Goal: Task Accomplishment & Management: Use online tool/utility

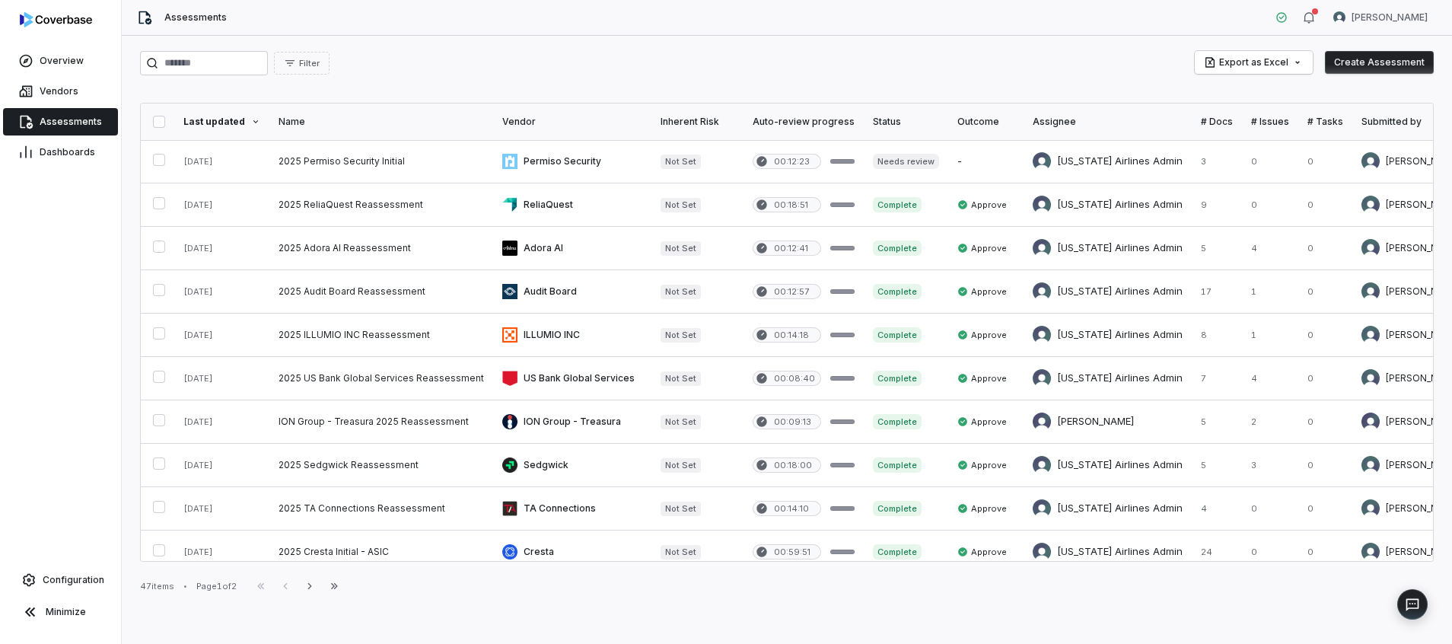
click at [1404, 62] on button "Create Assessment" at bounding box center [1379, 62] width 109 height 23
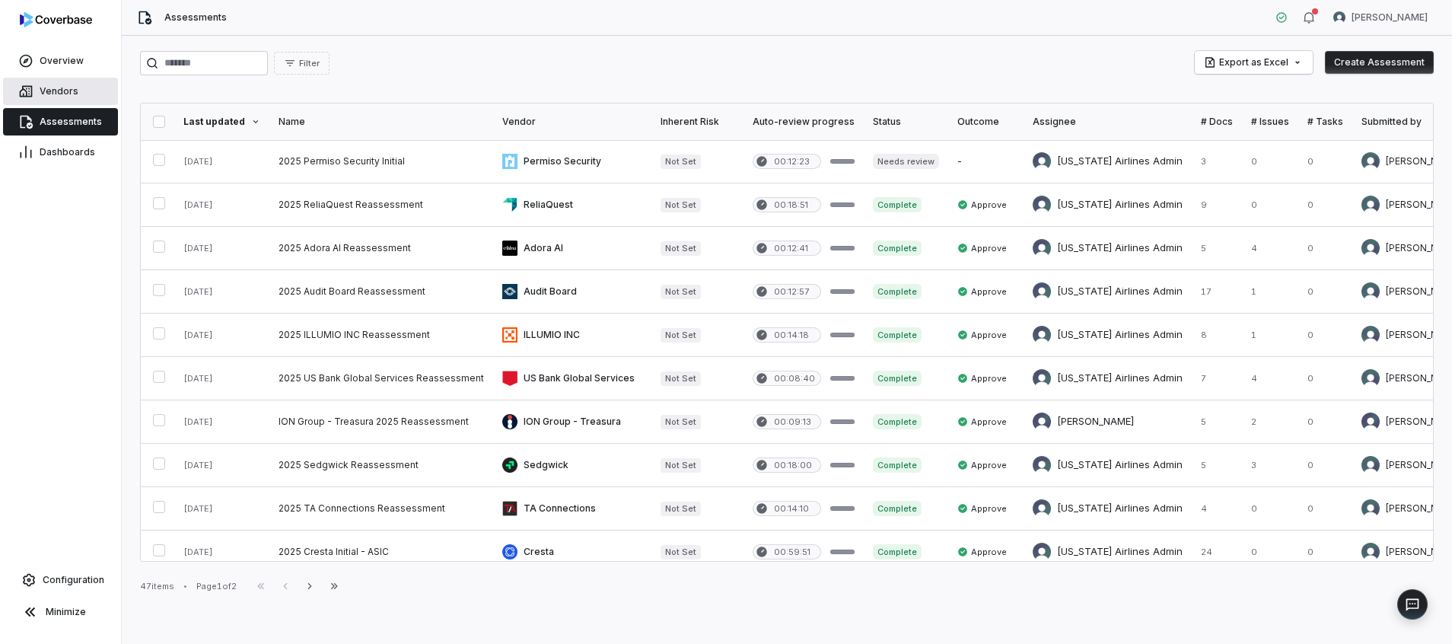
click at [67, 91] on span "Vendors" at bounding box center [59, 91] width 39 height 12
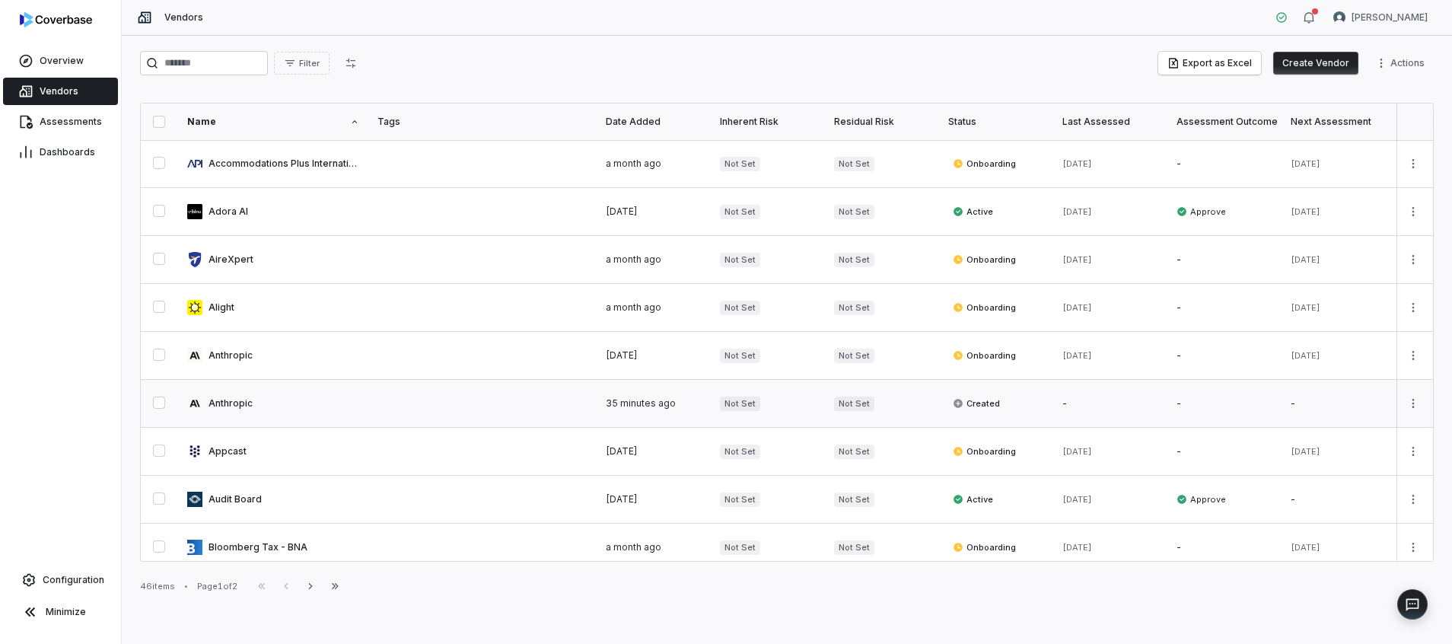
click at [158, 400] on button "button" at bounding box center [159, 403] width 12 height 12
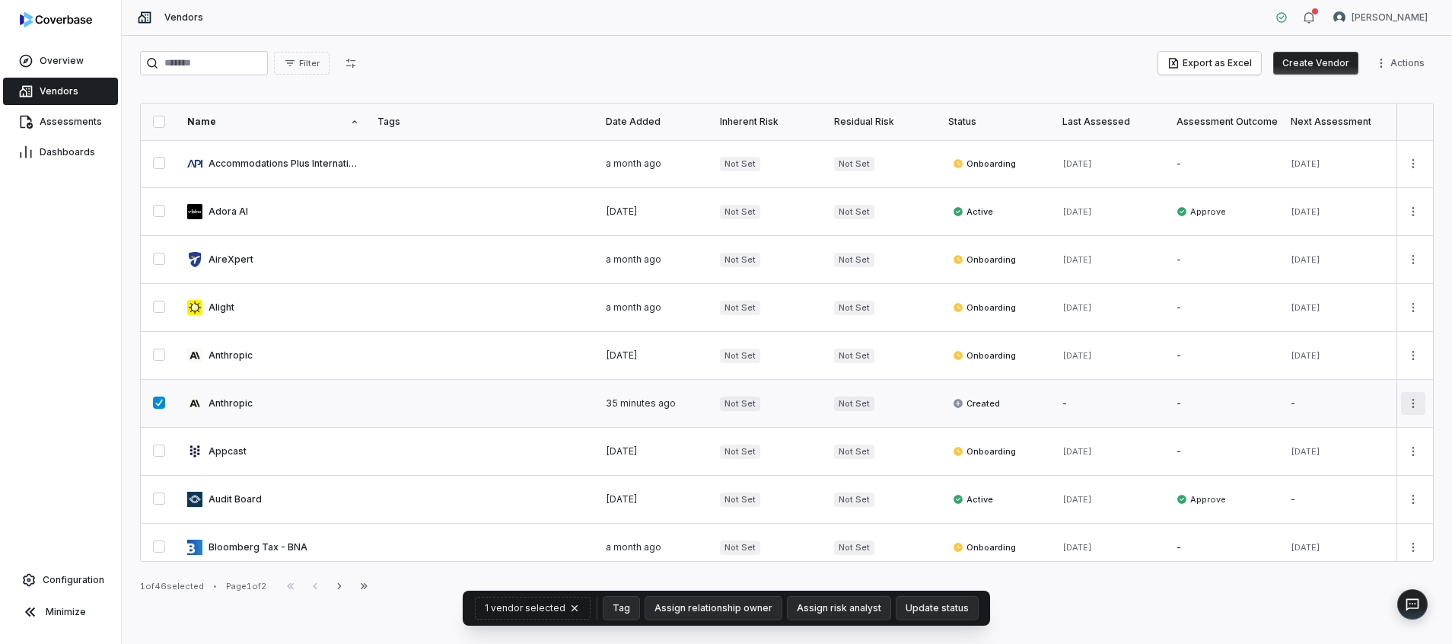
click at [1406, 399] on html "Overview Vendors Assessments Dashboards Configuration Minimize Vendors [PERSON_…" at bounding box center [726, 322] width 1452 height 644
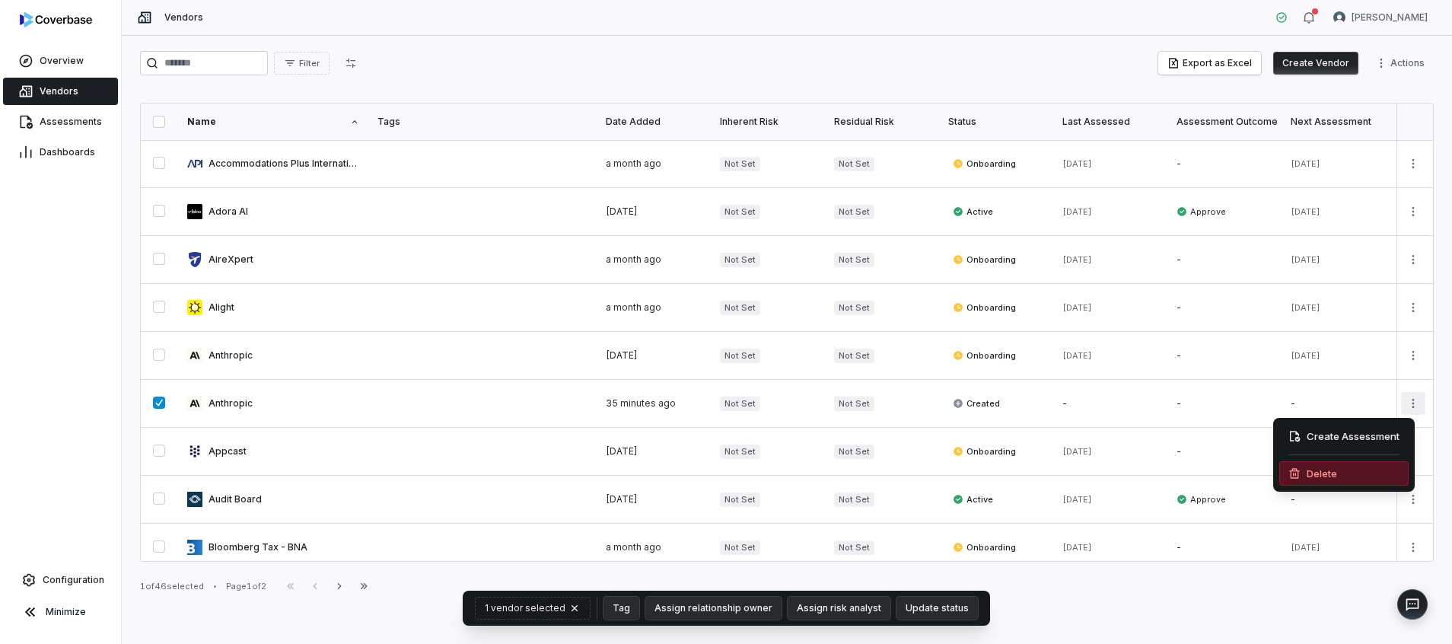
click at [1346, 470] on div "Delete" at bounding box center [1344, 473] width 129 height 24
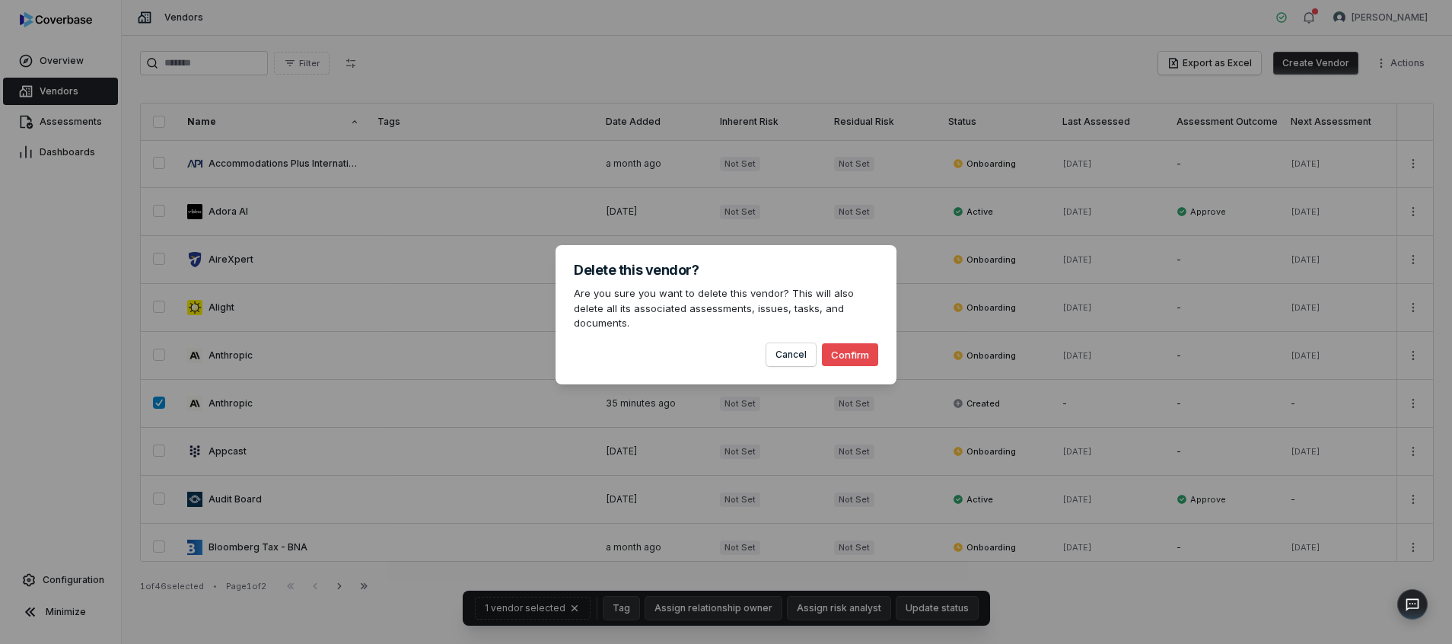
click at [856, 345] on button "Confirm" at bounding box center [850, 354] width 56 height 23
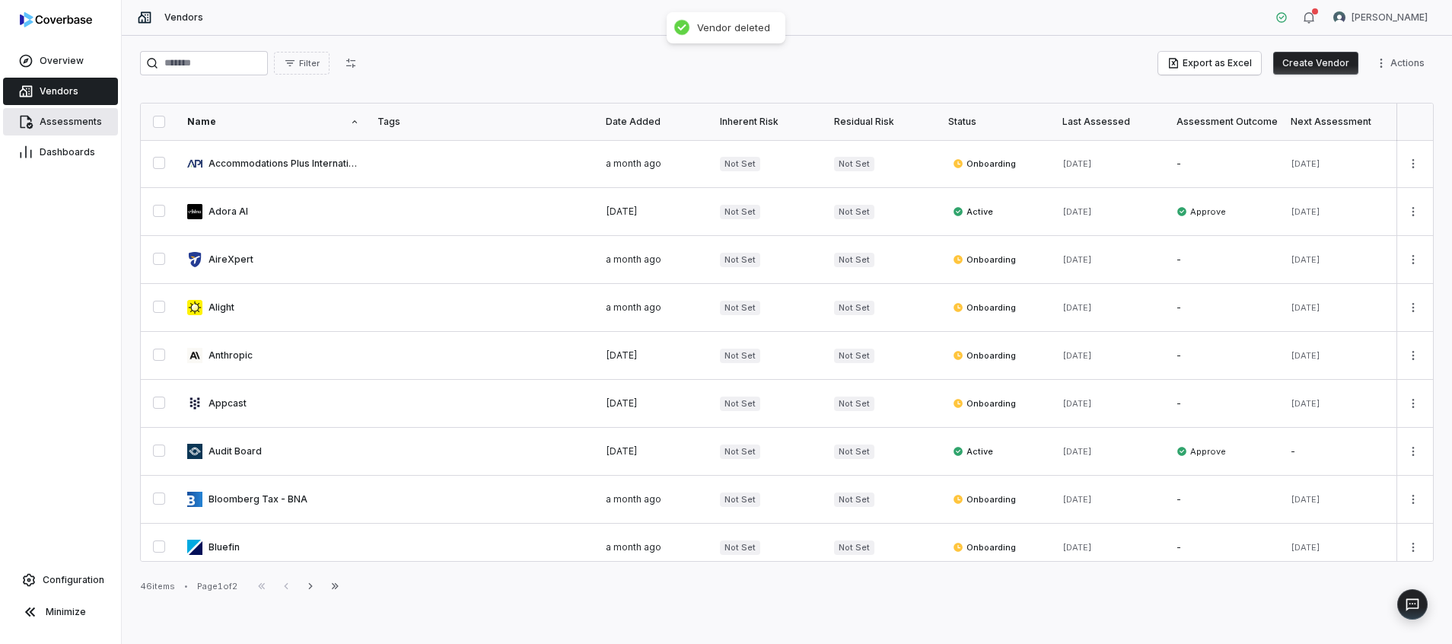
click at [38, 127] on link "Assessments" at bounding box center [60, 121] width 115 height 27
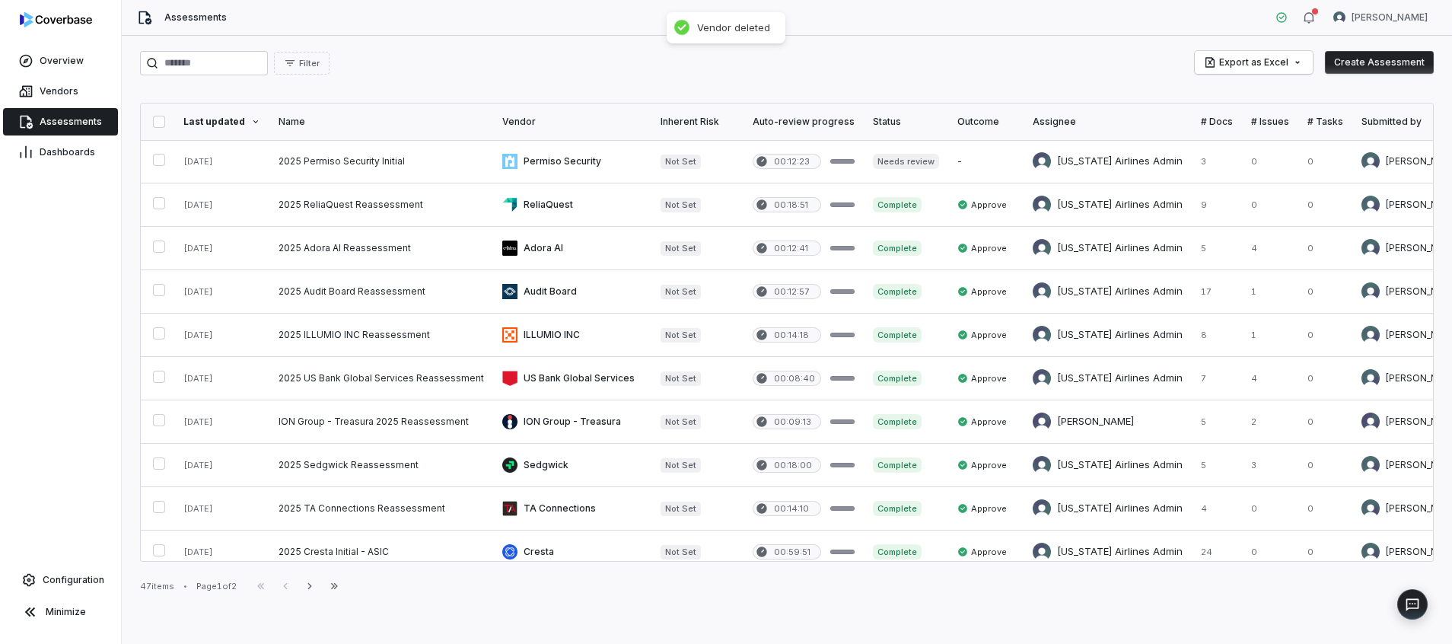
click at [1354, 67] on button "Create Assessment" at bounding box center [1379, 62] width 109 height 23
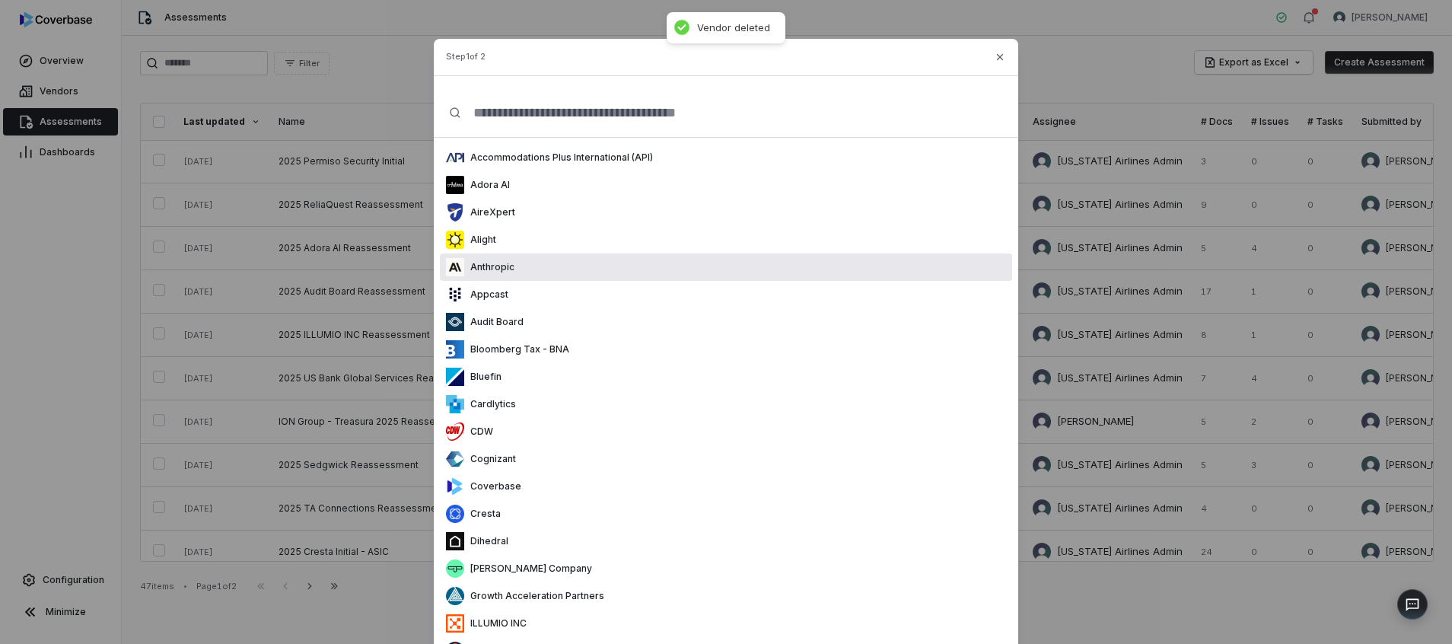
click at [524, 274] on div "Anthropic" at bounding box center [726, 266] width 572 height 27
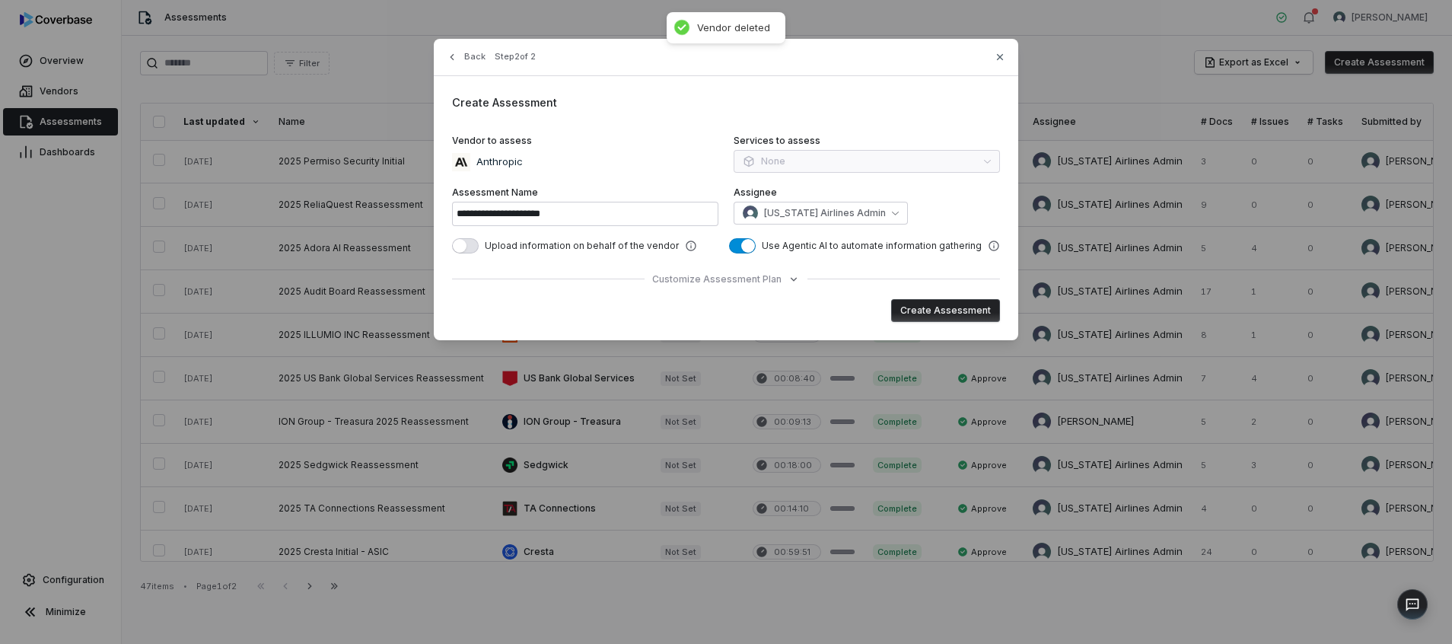
click at [961, 313] on button "Create Assessment" at bounding box center [945, 310] width 109 height 23
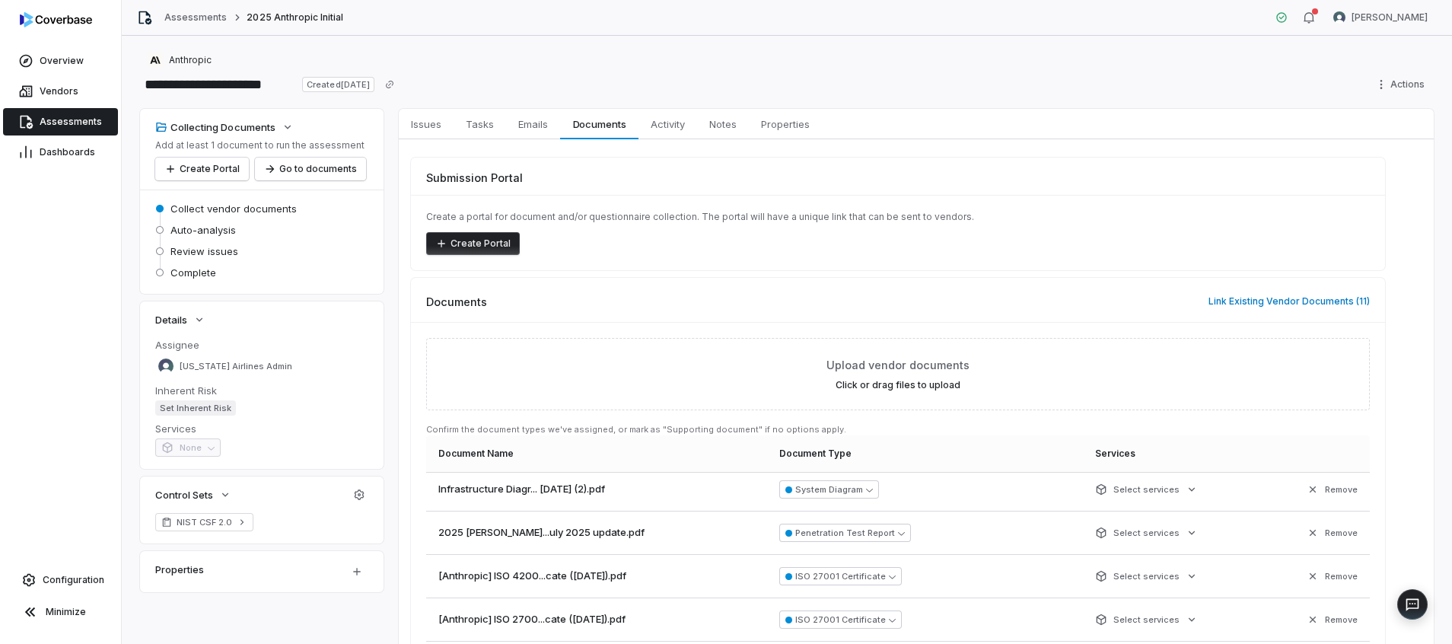
scroll to position [349, 0]
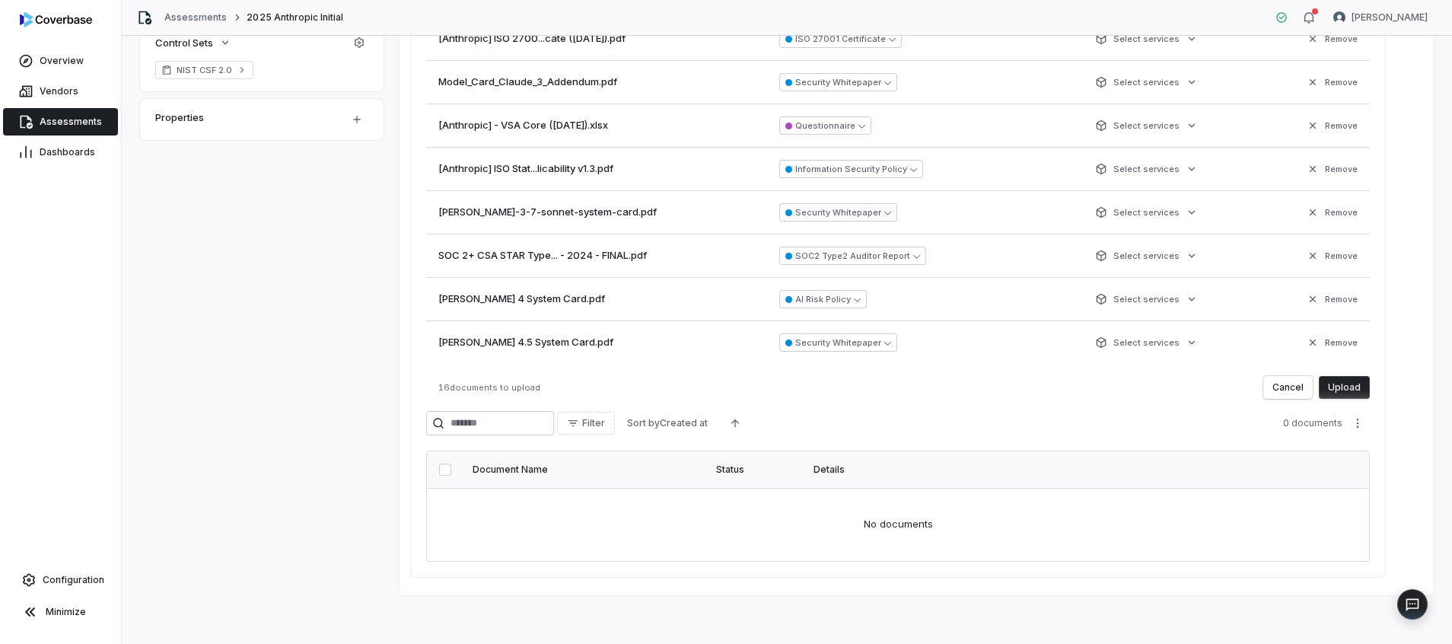
click at [1363, 389] on button "Upload" at bounding box center [1344, 387] width 51 height 23
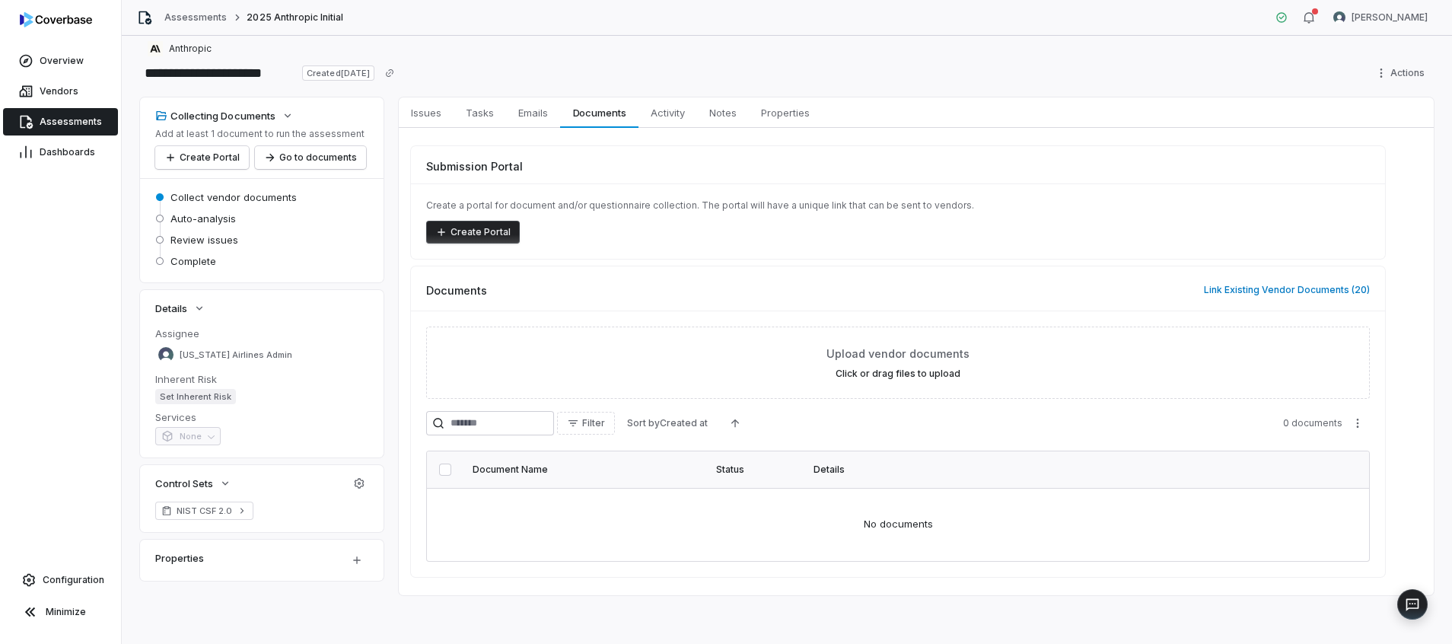
scroll to position [269, 0]
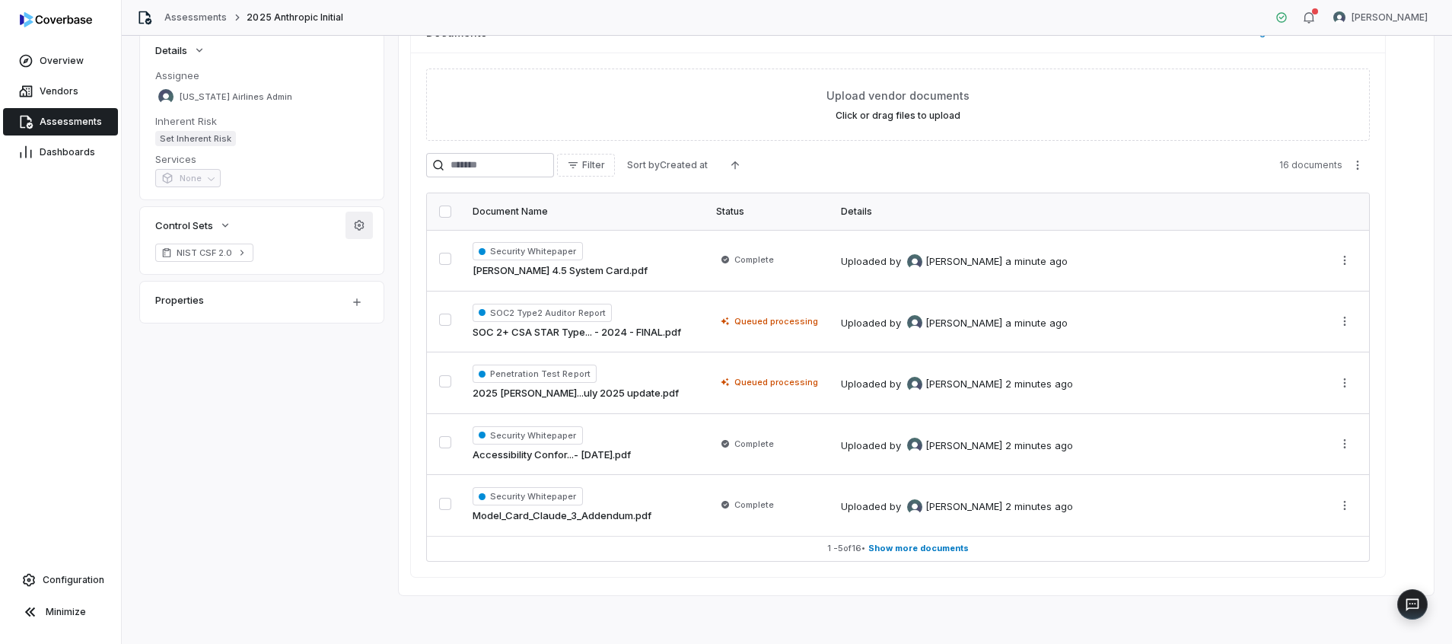
click at [357, 231] on button "button" at bounding box center [359, 225] width 27 height 27
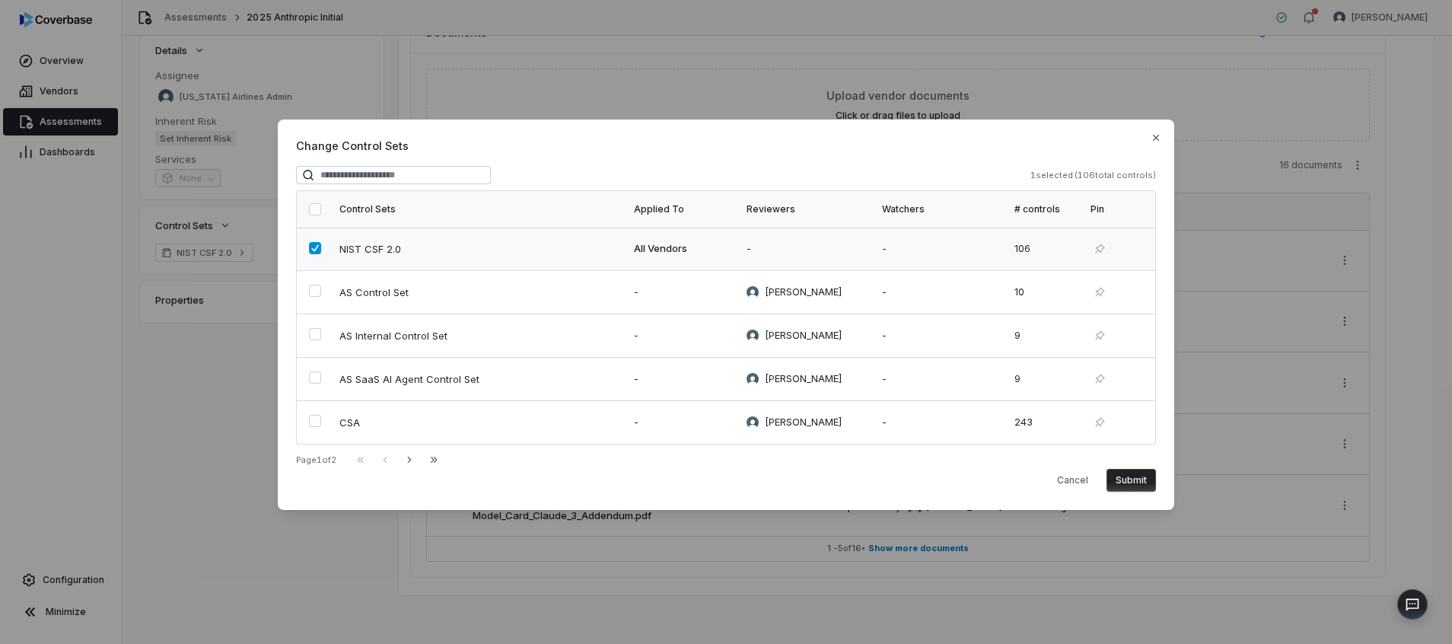
click at [320, 247] on button "button" at bounding box center [315, 248] width 12 height 12
click at [327, 421] on td at bounding box center [313, 422] width 33 height 43
click at [1136, 476] on button "Submit" at bounding box center [1131, 480] width 49 height 23
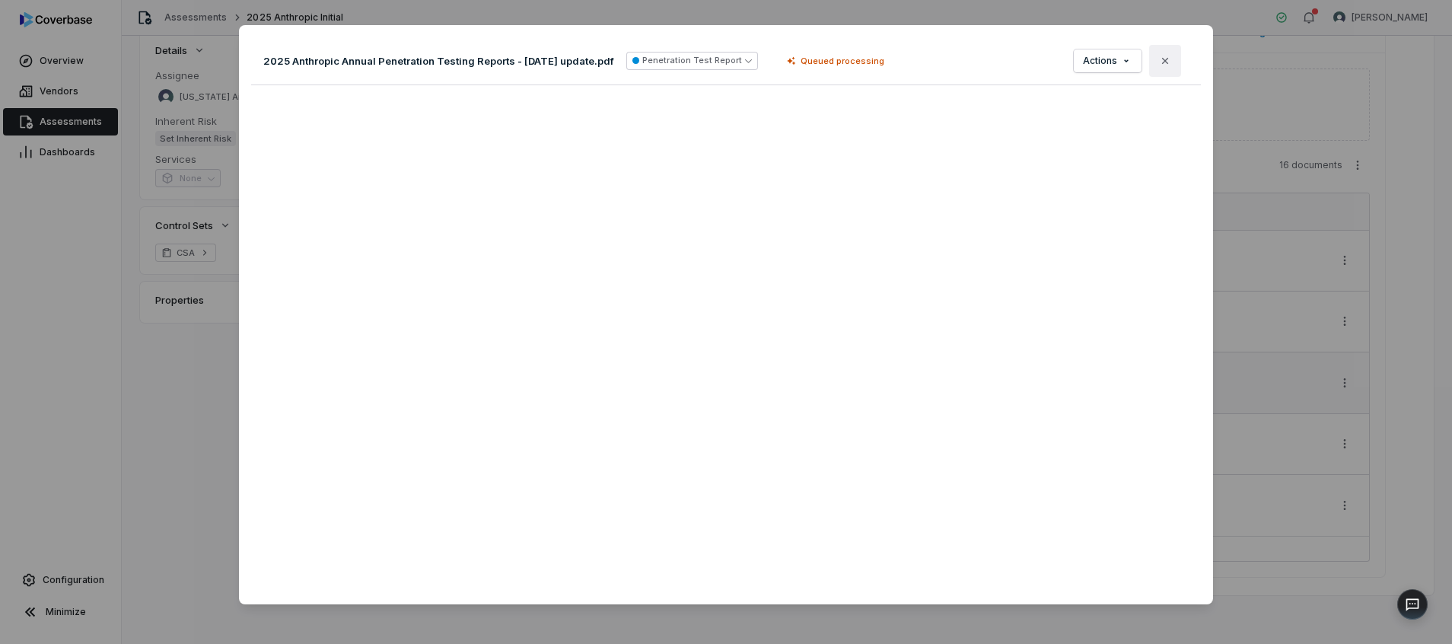
click at [1155, 68] on button "Close" at bounding box center [1165, 61] width 32 height 32
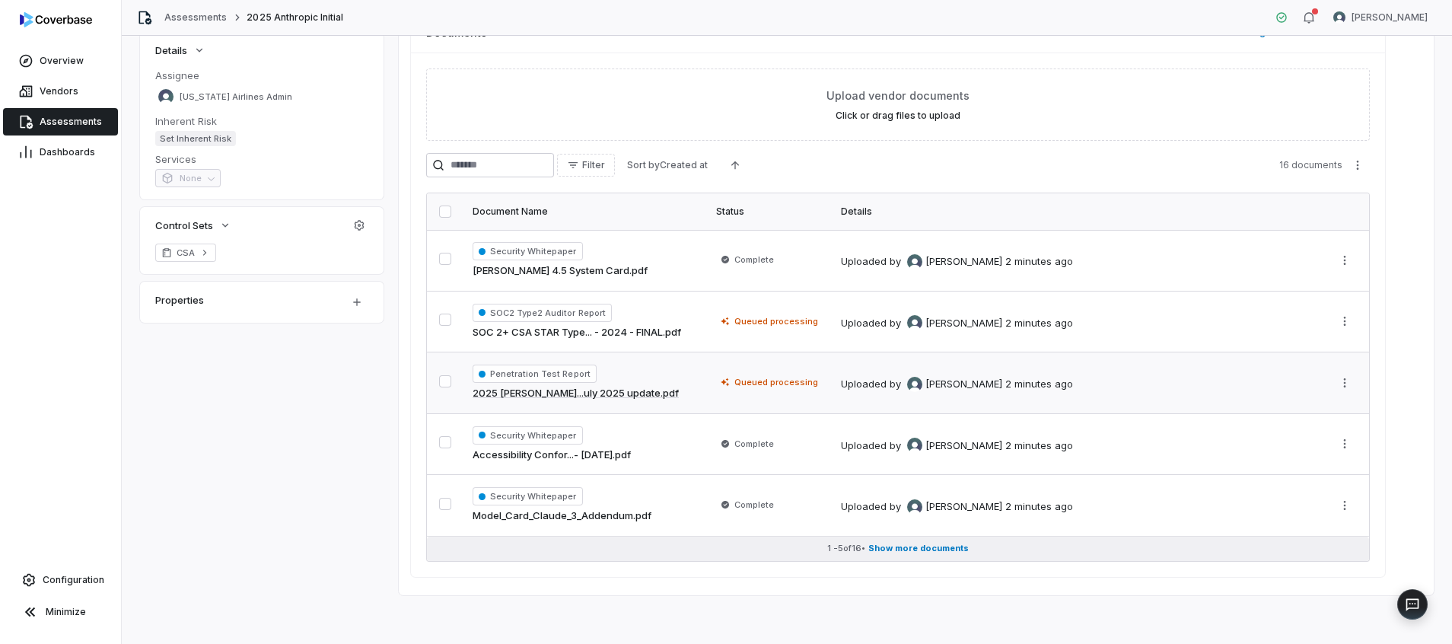
click at [936, 545] on span "Show more documents" at bounding box center [918, 548] width 100 height 11
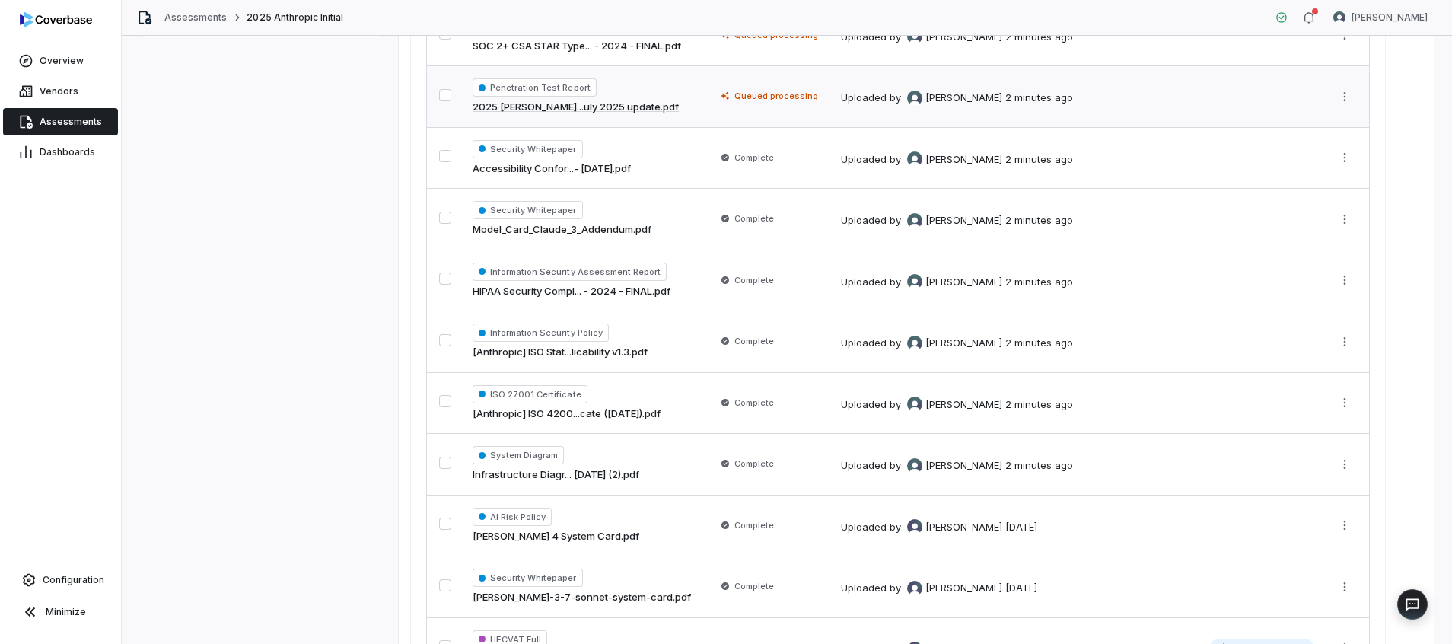
scroll to position [258, 0]
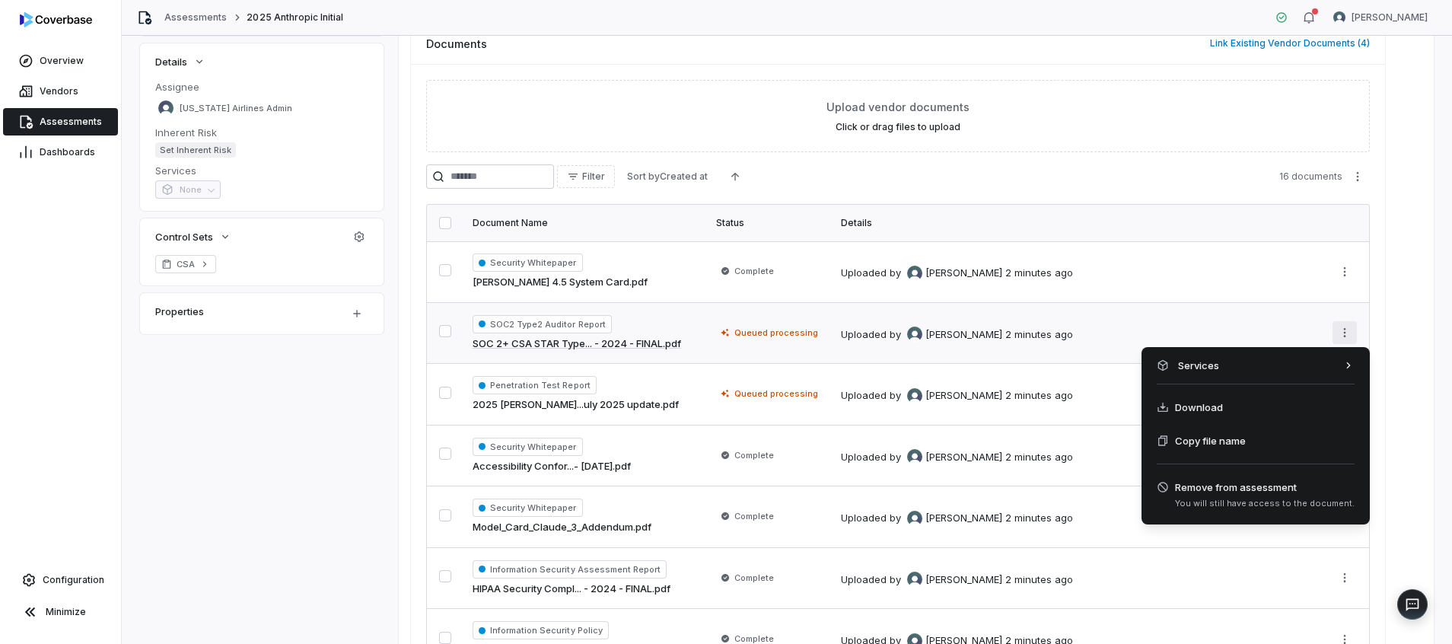
click at [1356, 324] on html "**********" at bounding box center [726, 322] width 1452 height 644
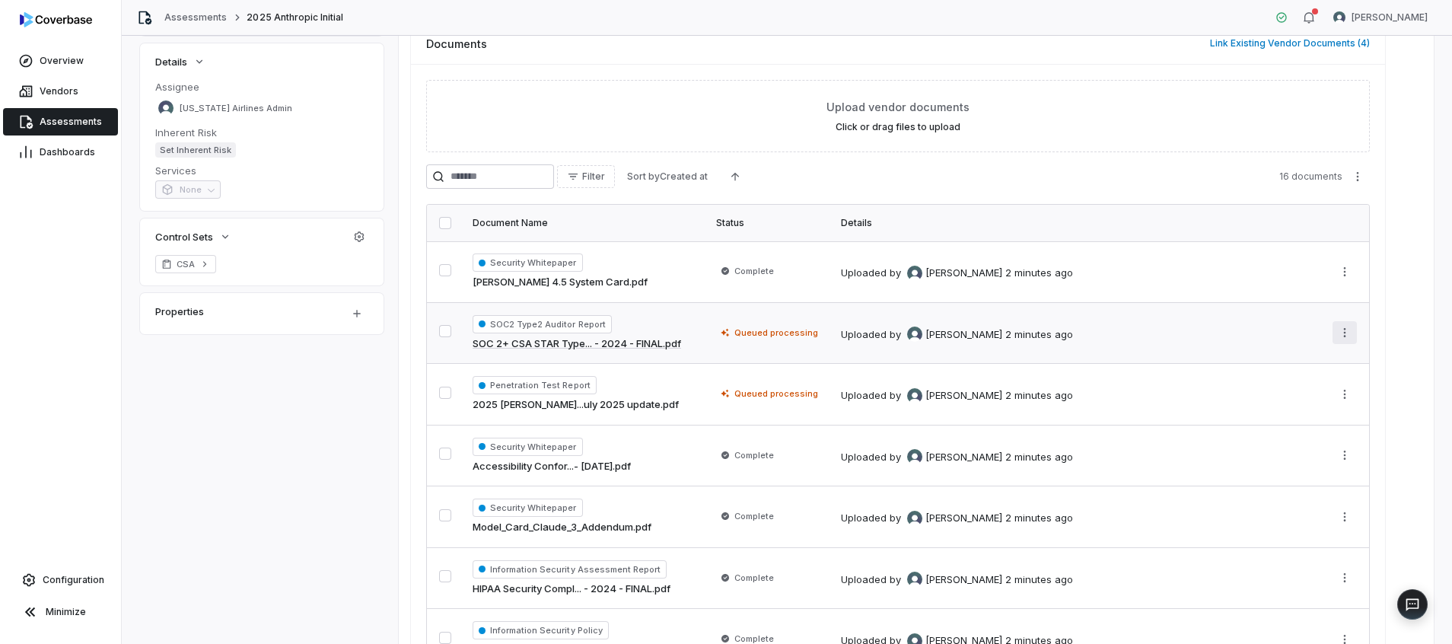
click at [1346, 329] on html "**********" at bounding box center [726, 322] width 1452 height 644
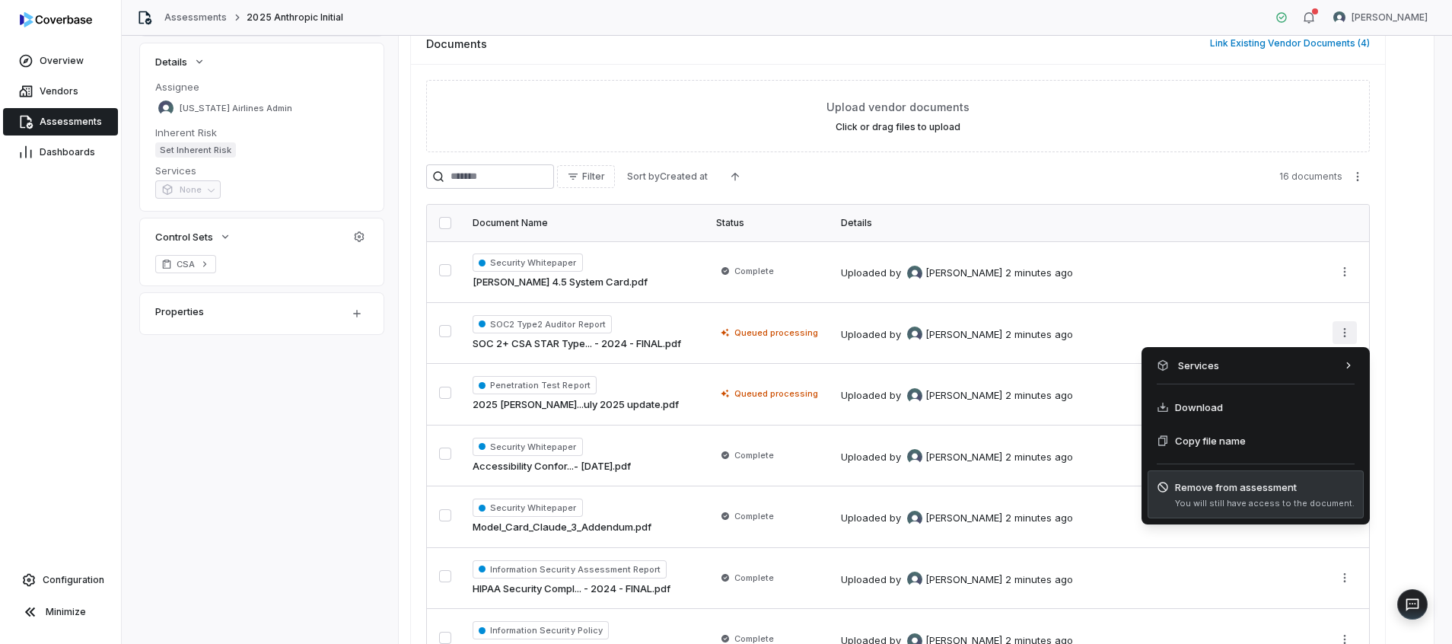
click at [1257, 491] on span "Remove from assessment" at bounding box center [1265, 487] width 180 height 15
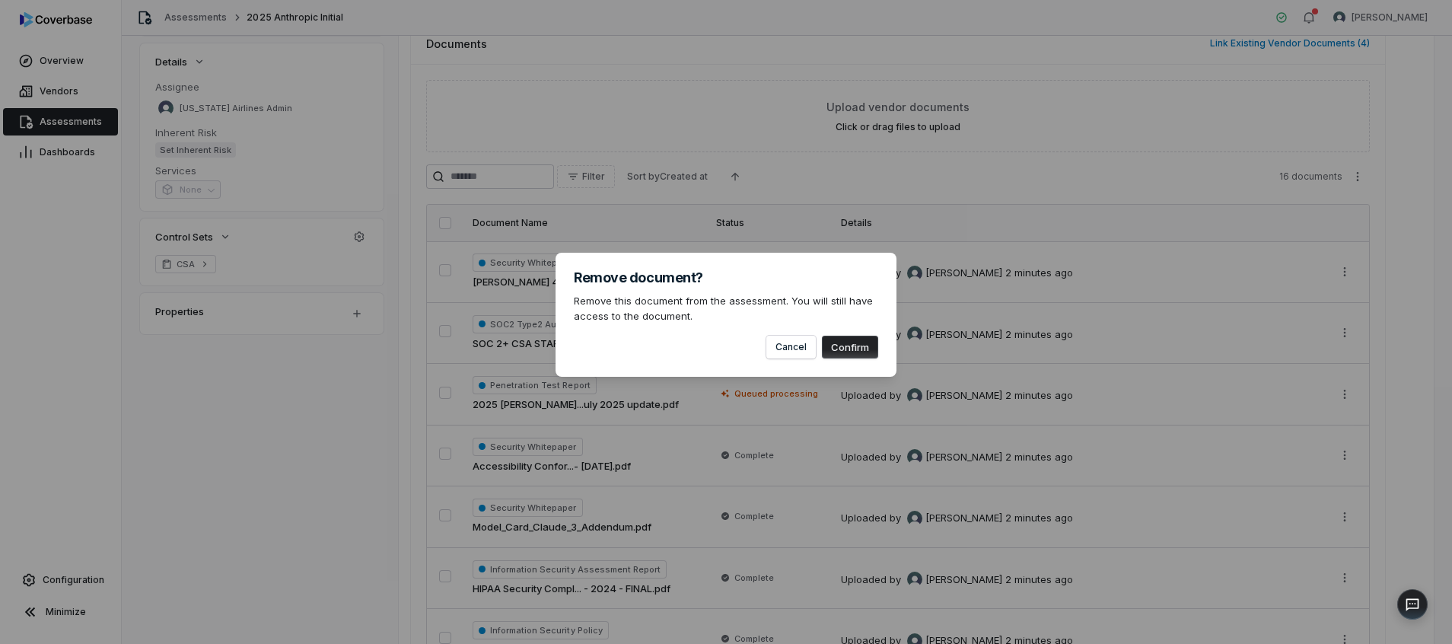
click at [862, 338] on button "Confirm" at bounding box center [850, 347] width 56 height 23
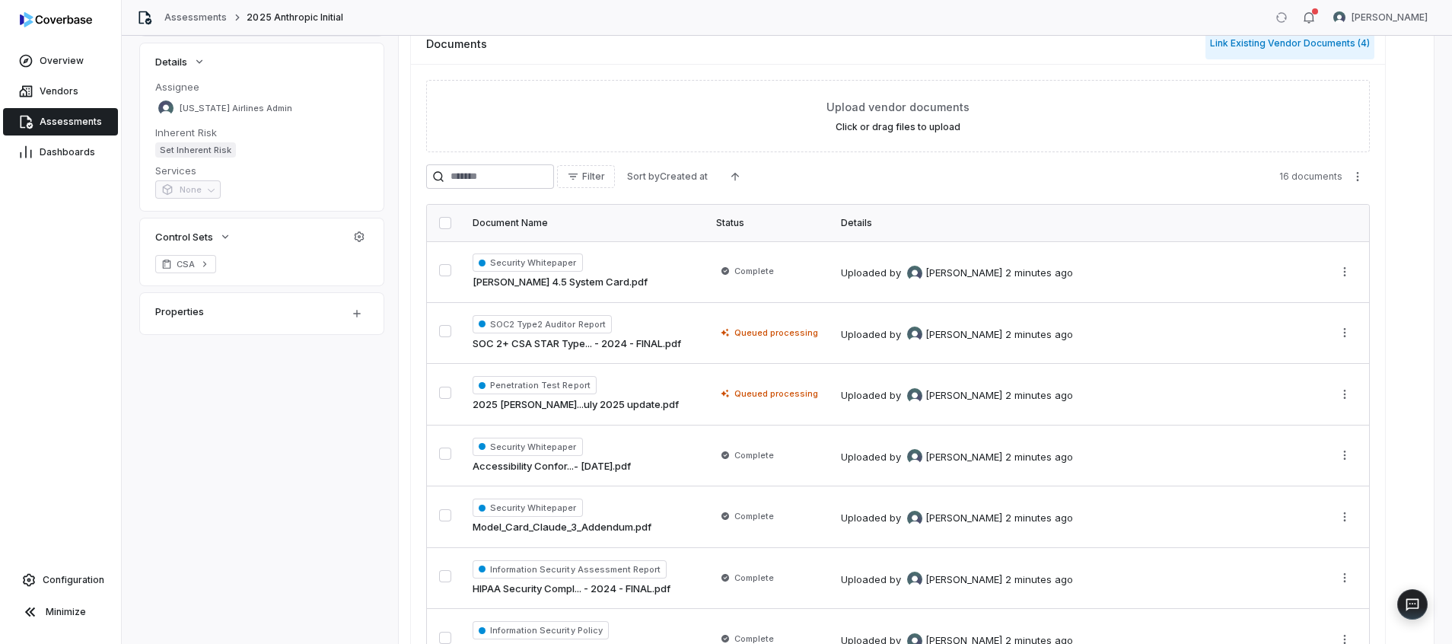
click at [1295, 52] on button "Link Existing Vendor Documents ( 4 )" at bounding box center [1290, 43] width 169 height 32
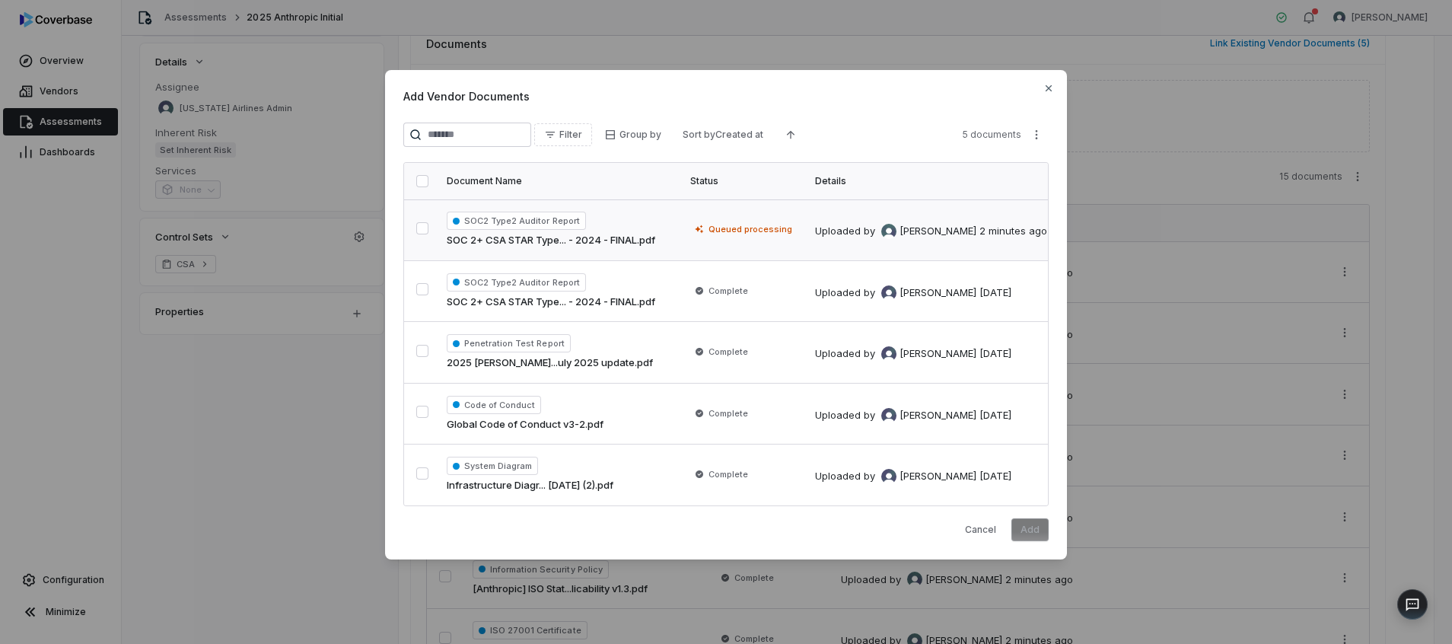
click at [416, 225] on button "button" at bounding box center [422, 228] width 12 height 12
click at [1032, 527] on button "Add" at bounding box center [1030, 529] width 37 height 23
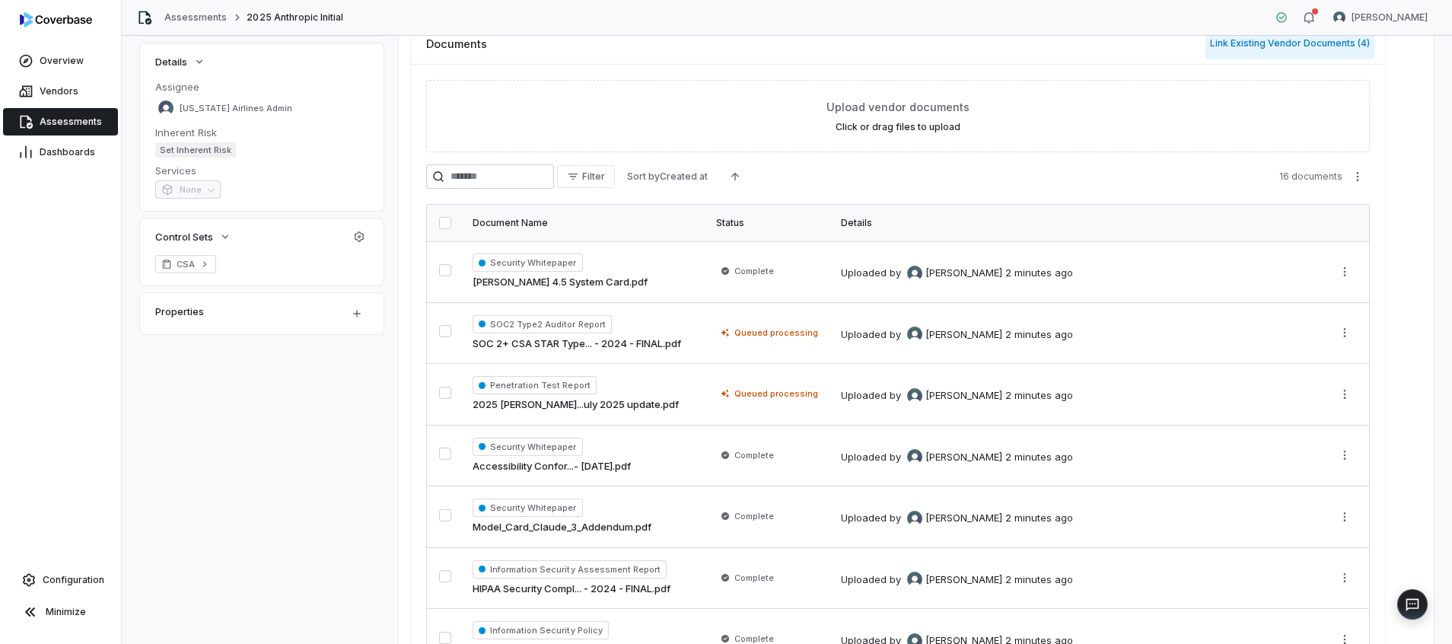
click at [1286, 45] on button "Link Existing Vendor Documents ( 4 )" at bounding box center [1290, 43] width 169 height 32
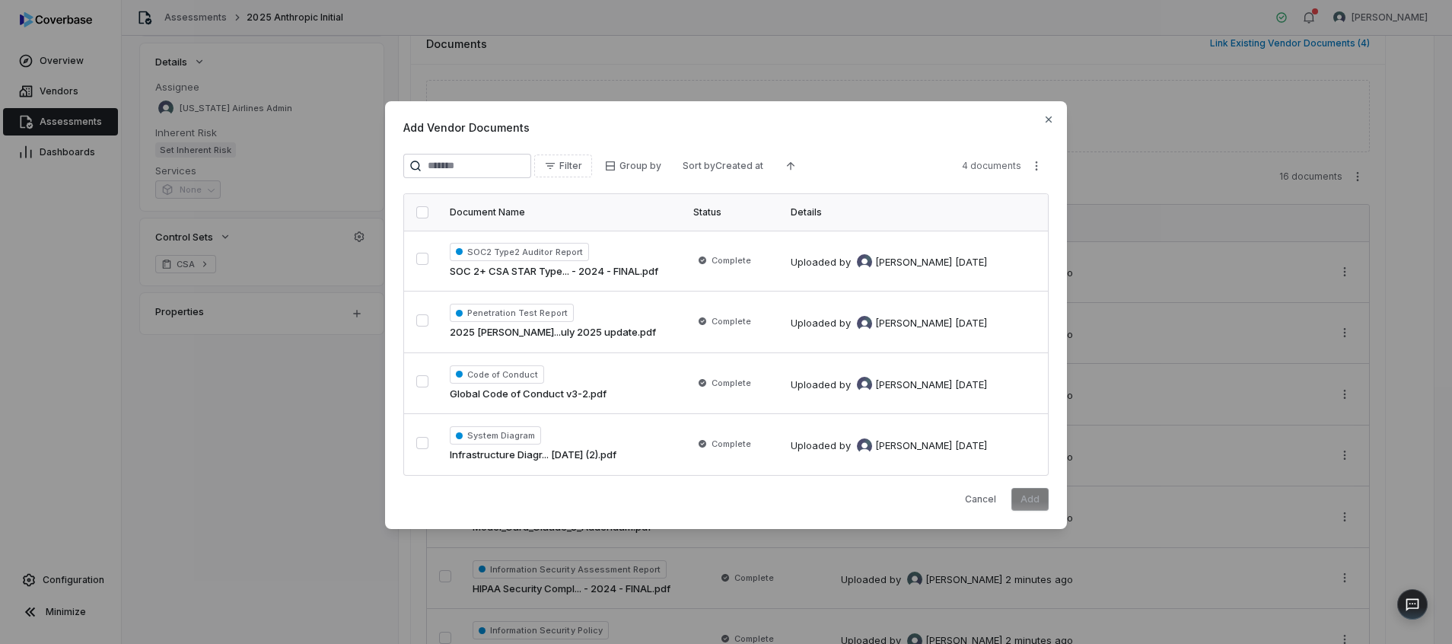
click at [424, 206] on button "button" at bounding box center [422, 212] width 12 height 12
click at [1025, 492] on button "Add" at bounding box center [1030, 499] width 37 height 23
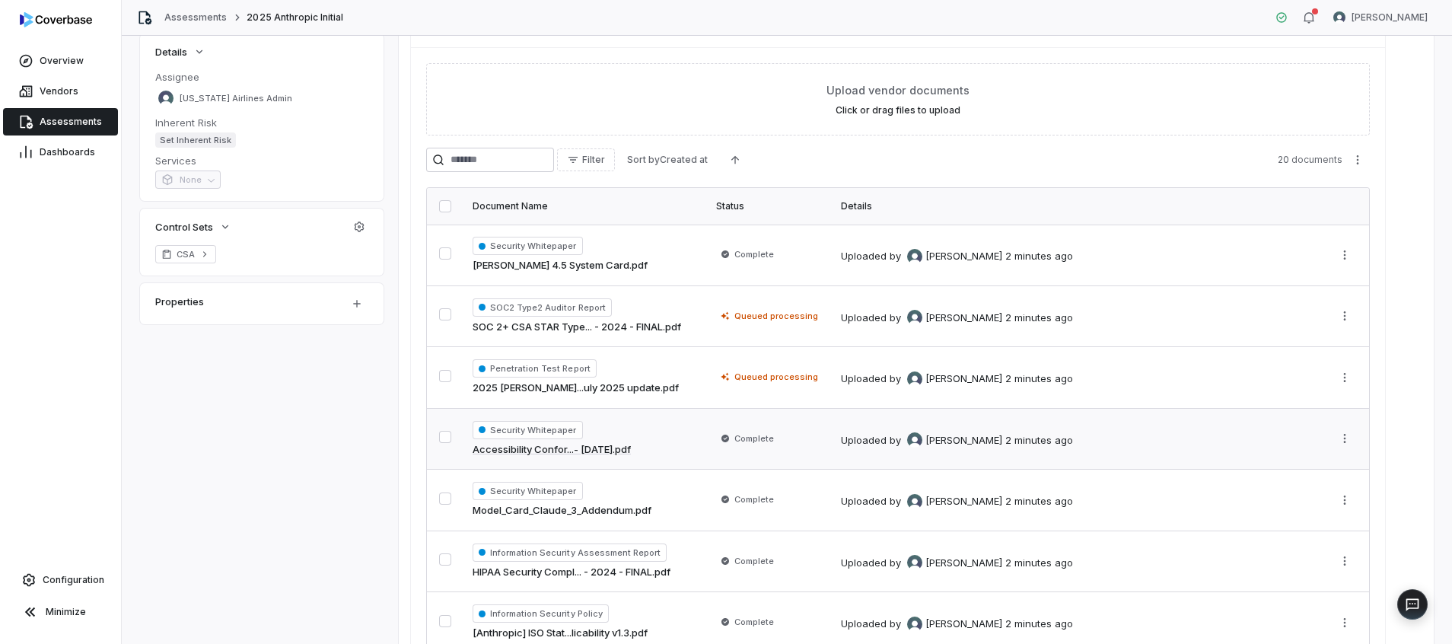
scroll to position [0, 0]
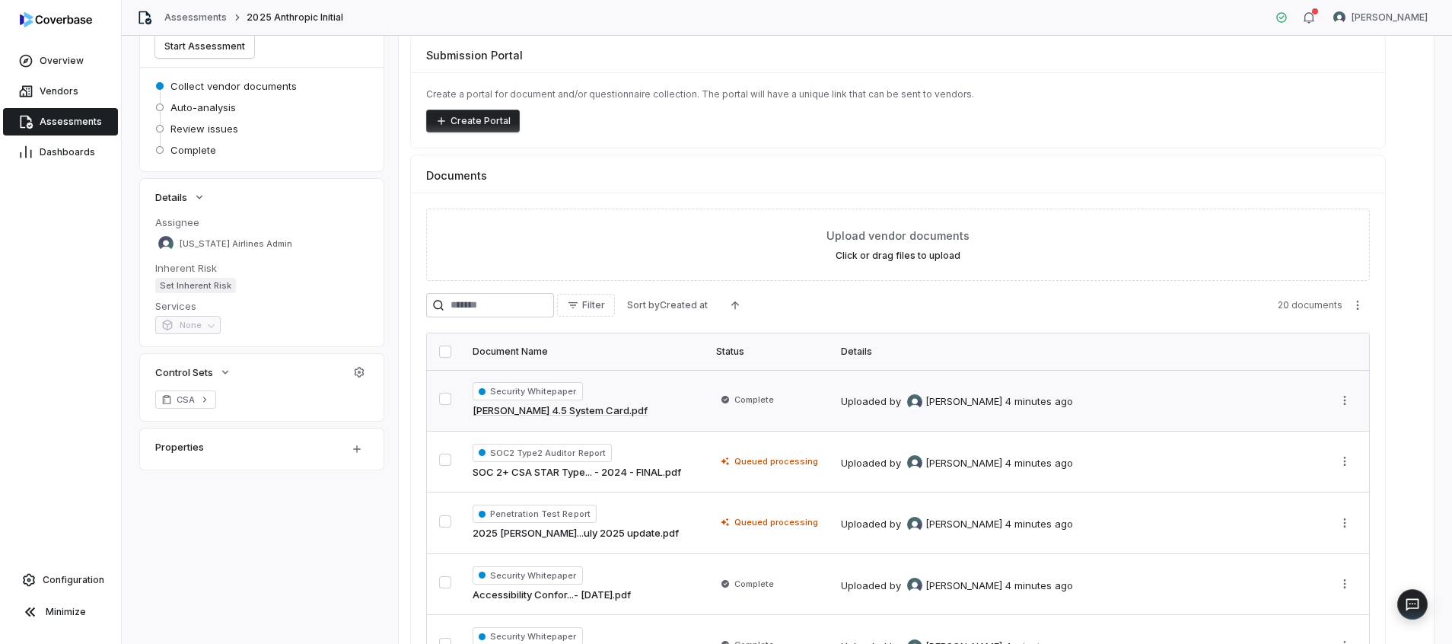
scroll to position [263, 0]
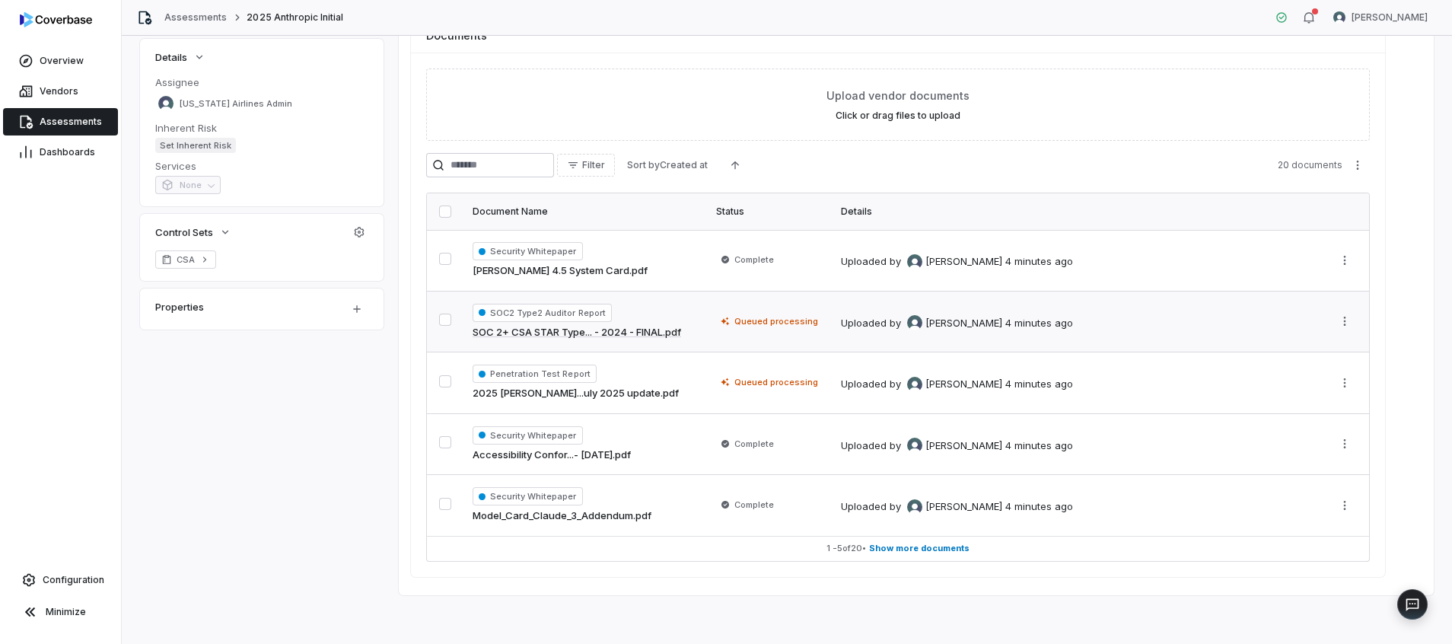
click at [1331, 323] on td at bounding box center [1347, 322] width 46 height 62
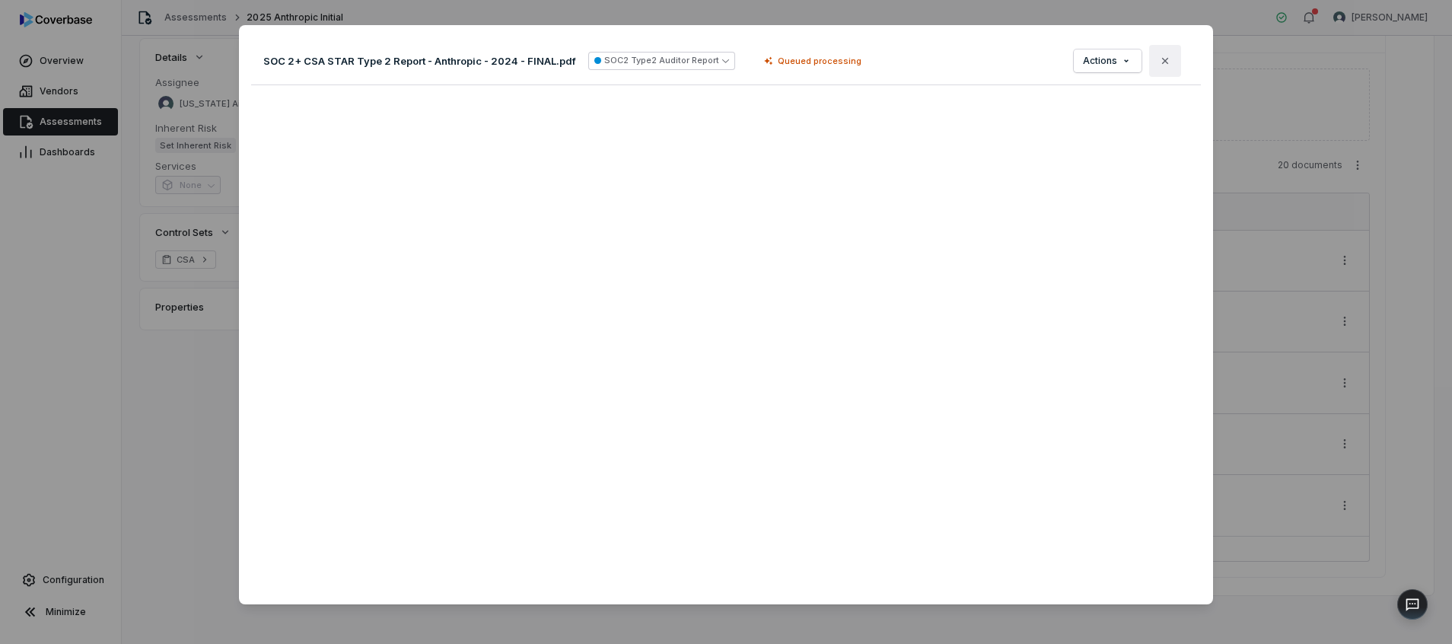
click at [1159, 61] on icon "button" at bounding box center [1165, 61] width 12 height 12
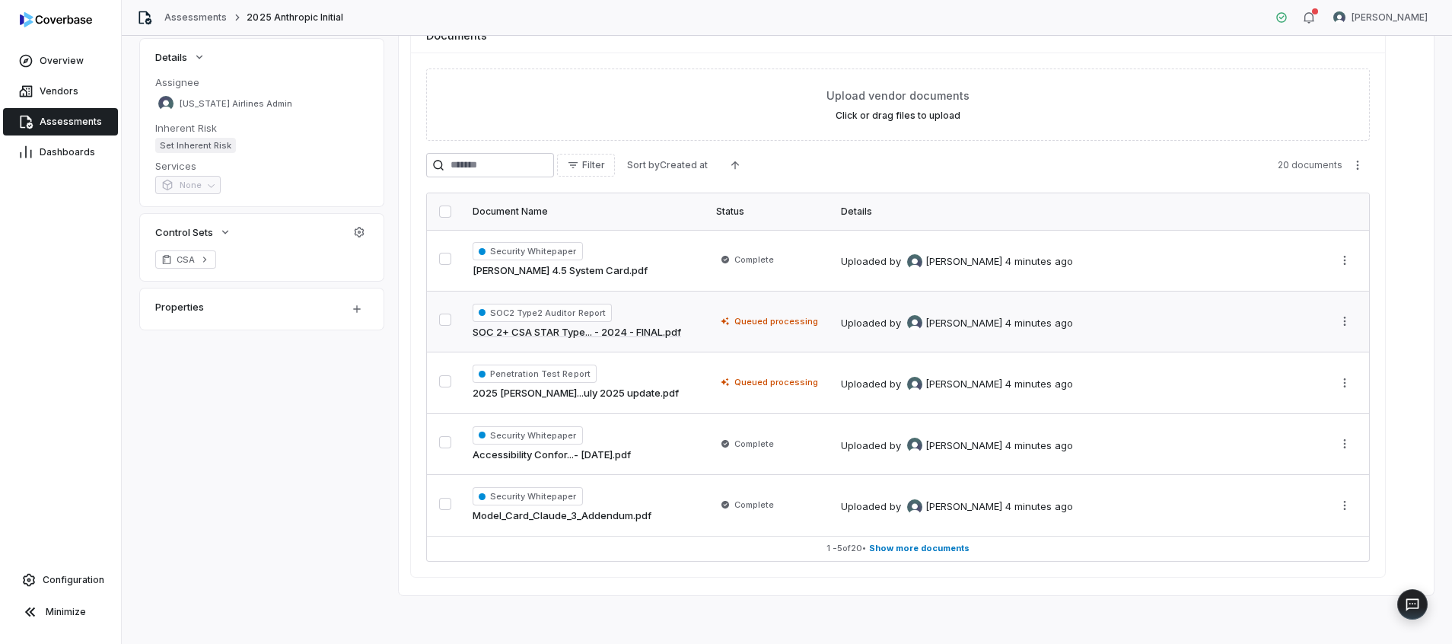
click at [439, 317] on button "button" at bounding box center [445, 320] width 12 height 12
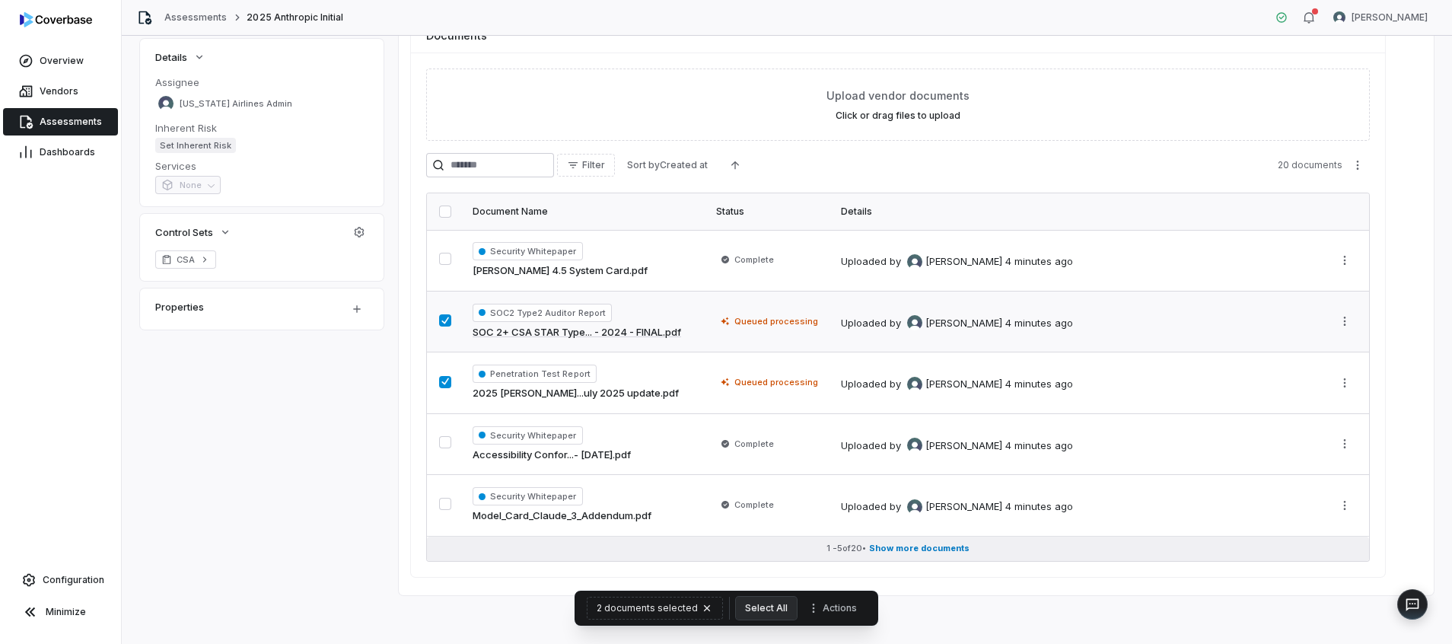
click at [930, 546] on span "Show more documents" at bounding box center [919, 548] width 100 height 11
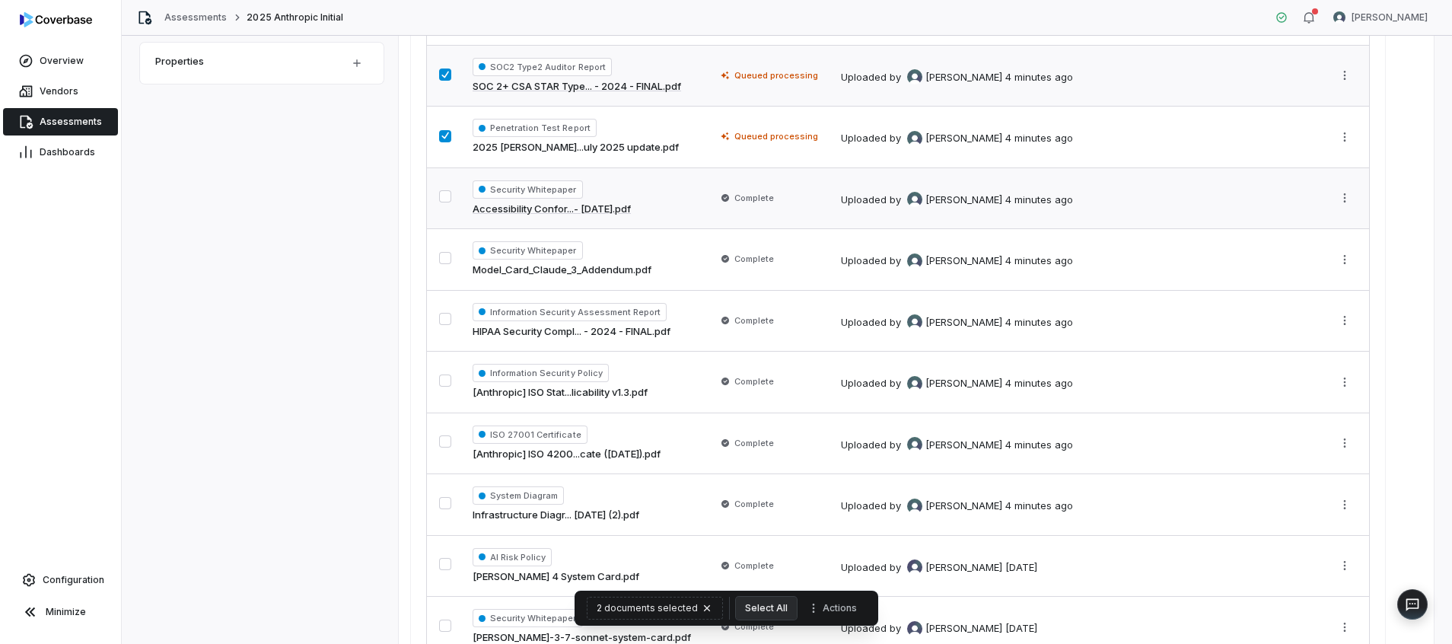
scroll to position [457, 0]
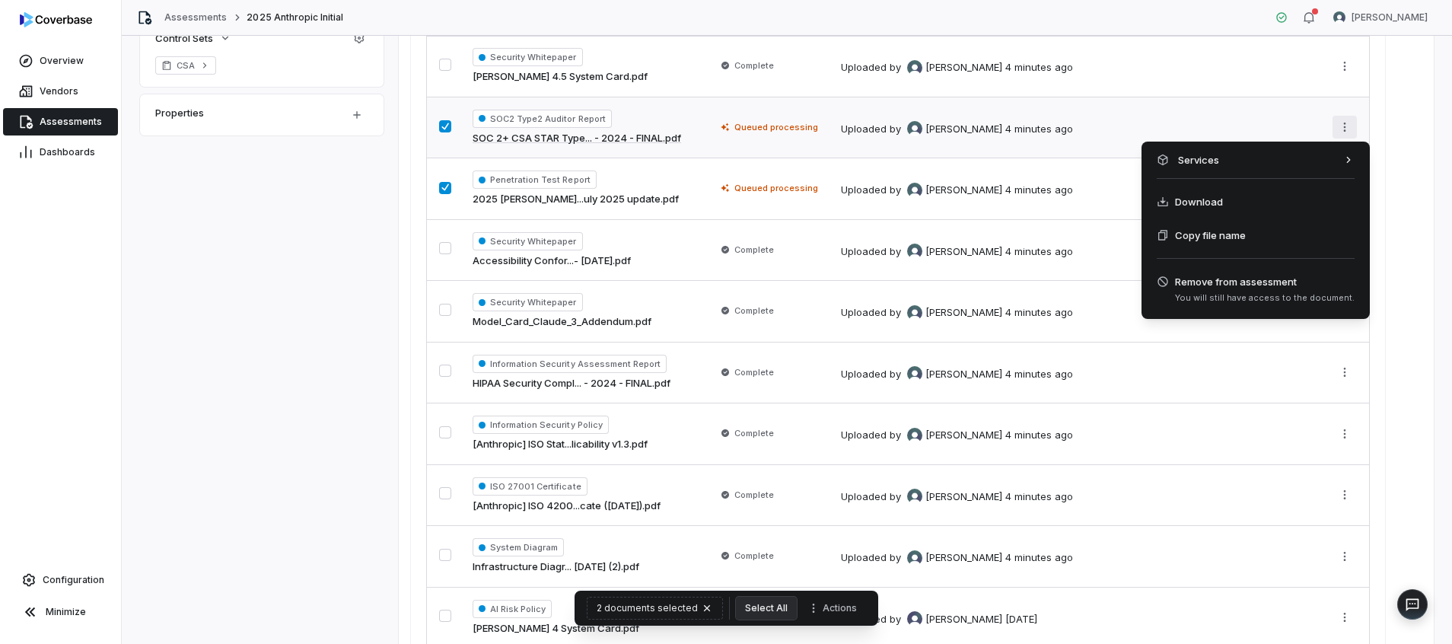
click at [1337, 120] on html "**********" at bounding box center [726, 322] width 1452 height 644
click at [1299, 292] on span "Remove from assessment You will still have access to the document." at bounding box center [1256, 289] width 198 height 30
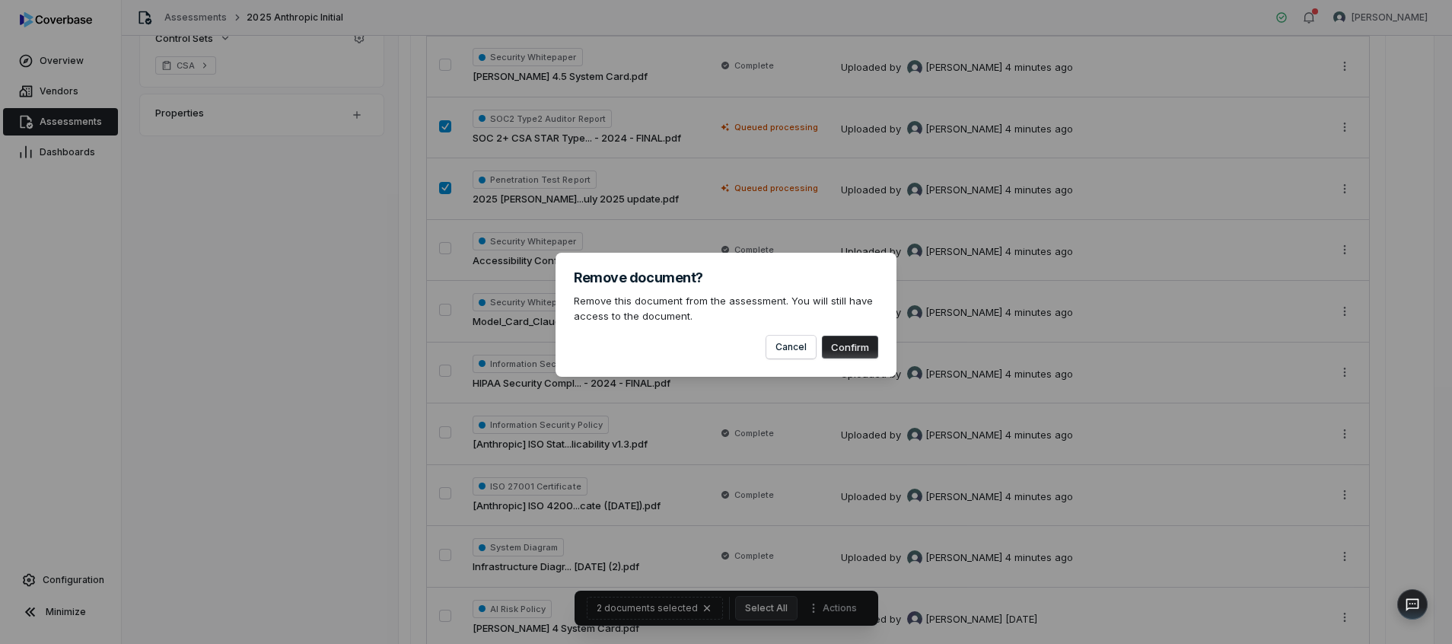
click at [857, 350] on button "Confirm" at bounding box center [850, 347] width 56 height 23
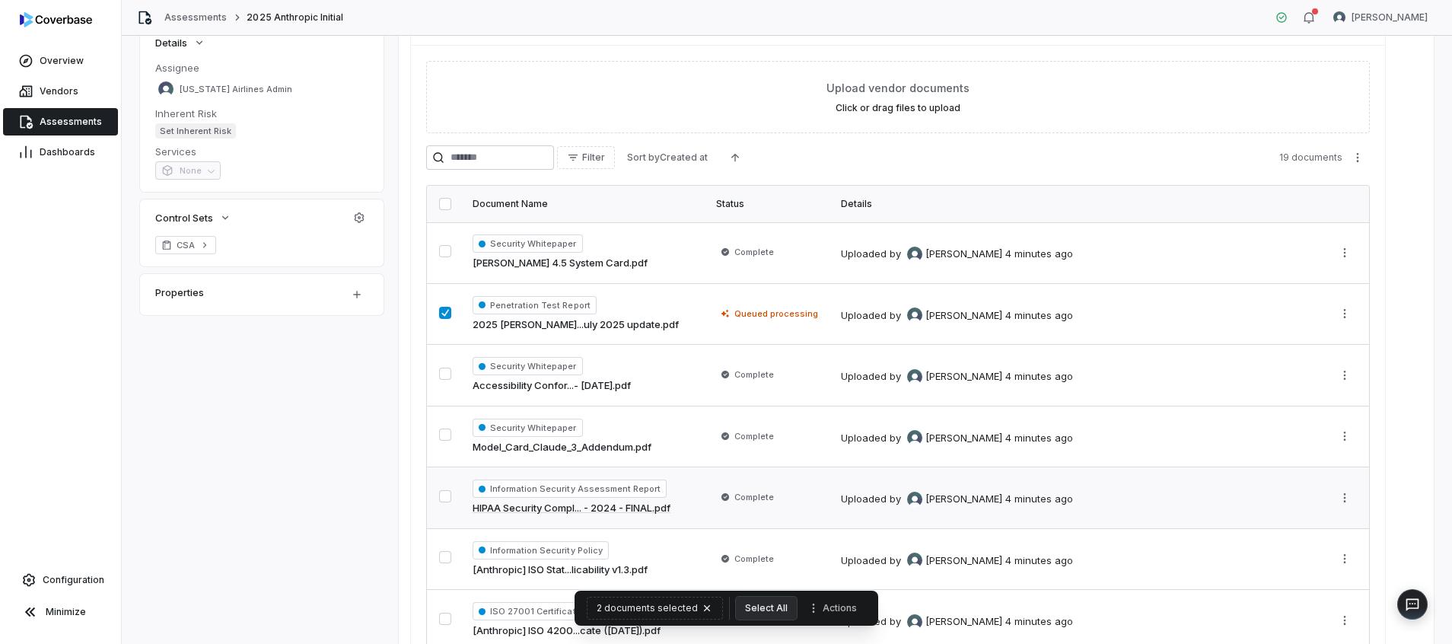
scroll to position [0, 0]
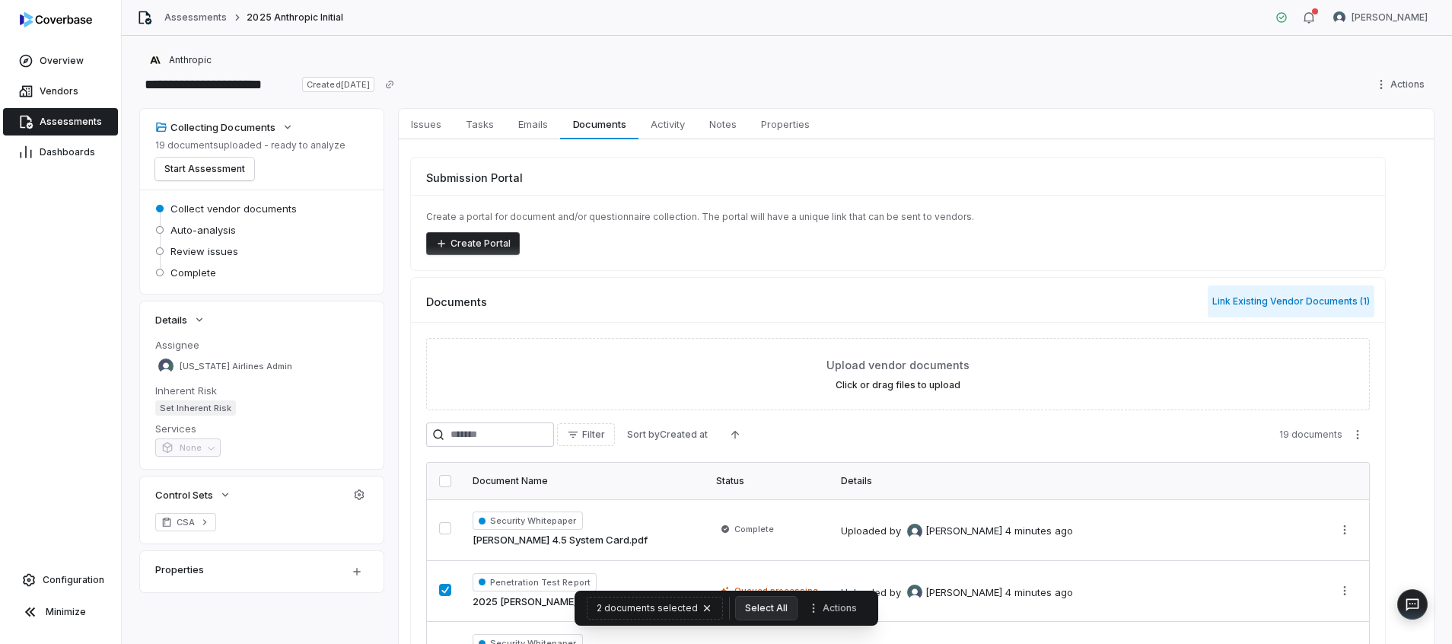
click at [1353, 304] on button "Link Existing Vendor Documents ( 1 )" at bounding box center [1291, 301] width 167 height 32
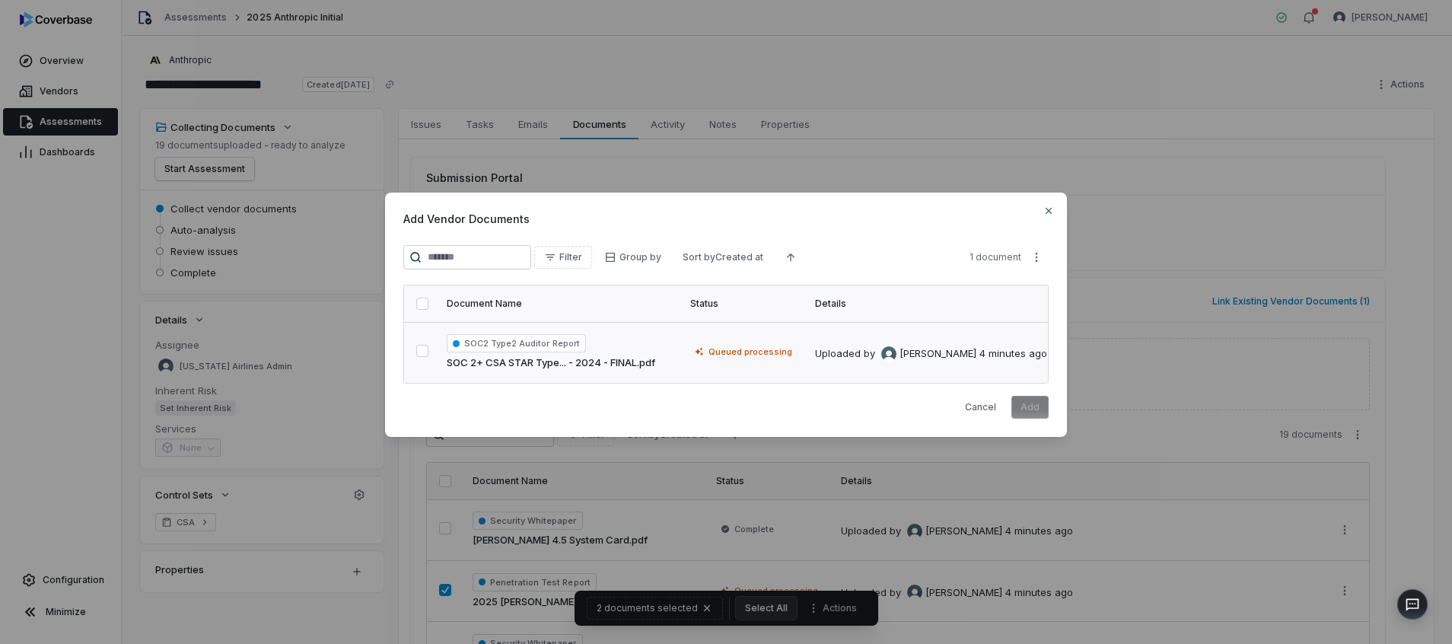
click at [424, 346] on button "button" at bounding box center [422, 351] width 12 height 12
click at [1045, 407] on button "Add" at bounding box center [1030, 407] width 37 height 23
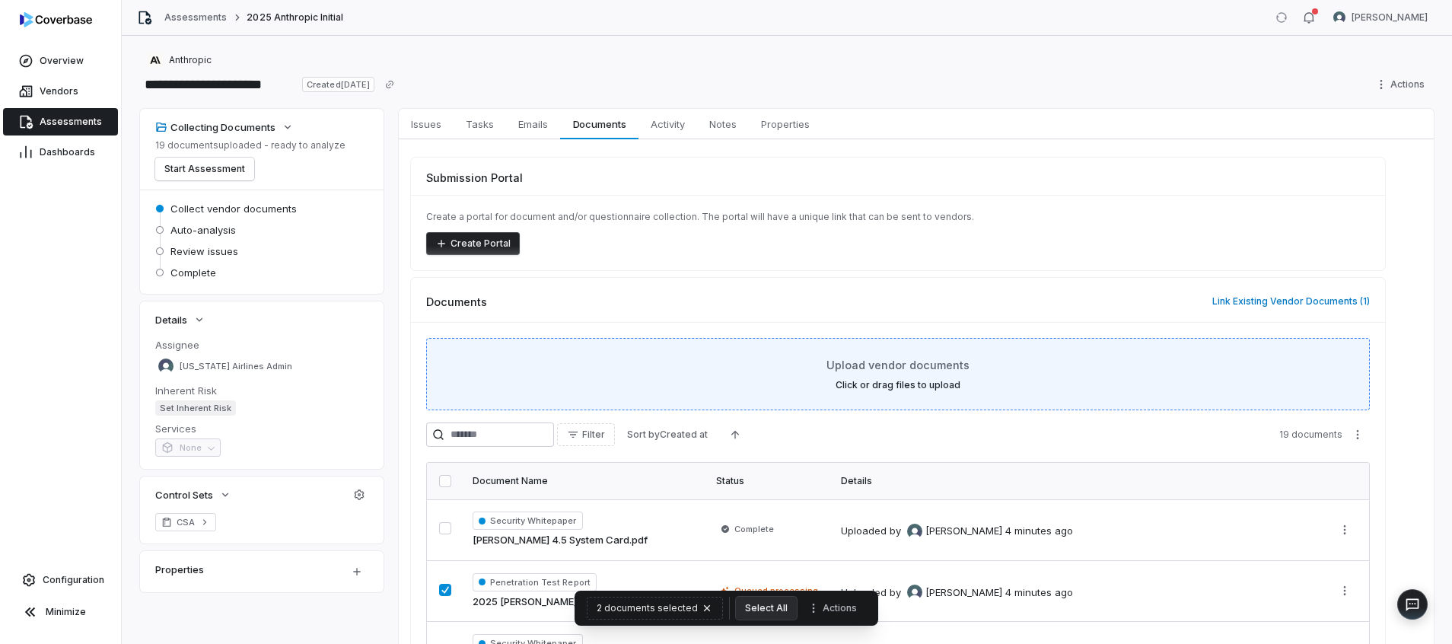
scroll to position [343, 0]
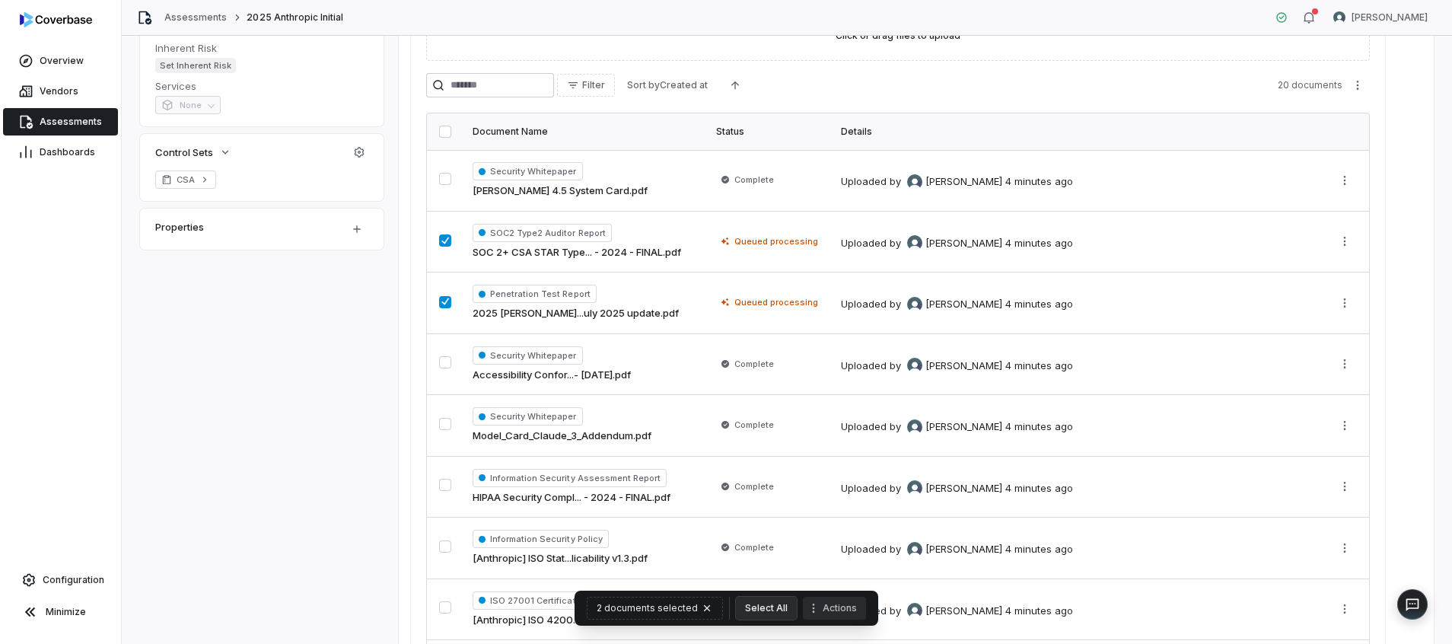
click at [837, 609] on button "Actions" at bounding box center [834, 608] width 63 height 23
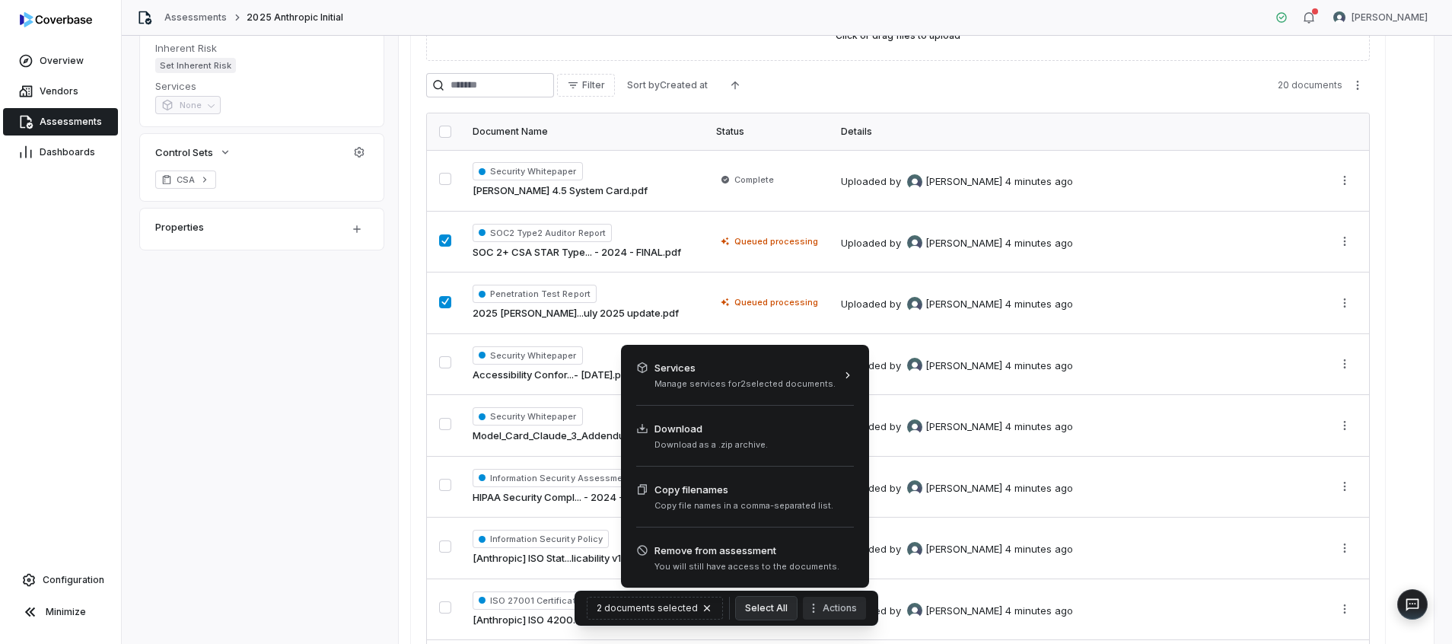
click at [837, 609] on button "Actions" at bounding box center [834, 608] width 63 height 23
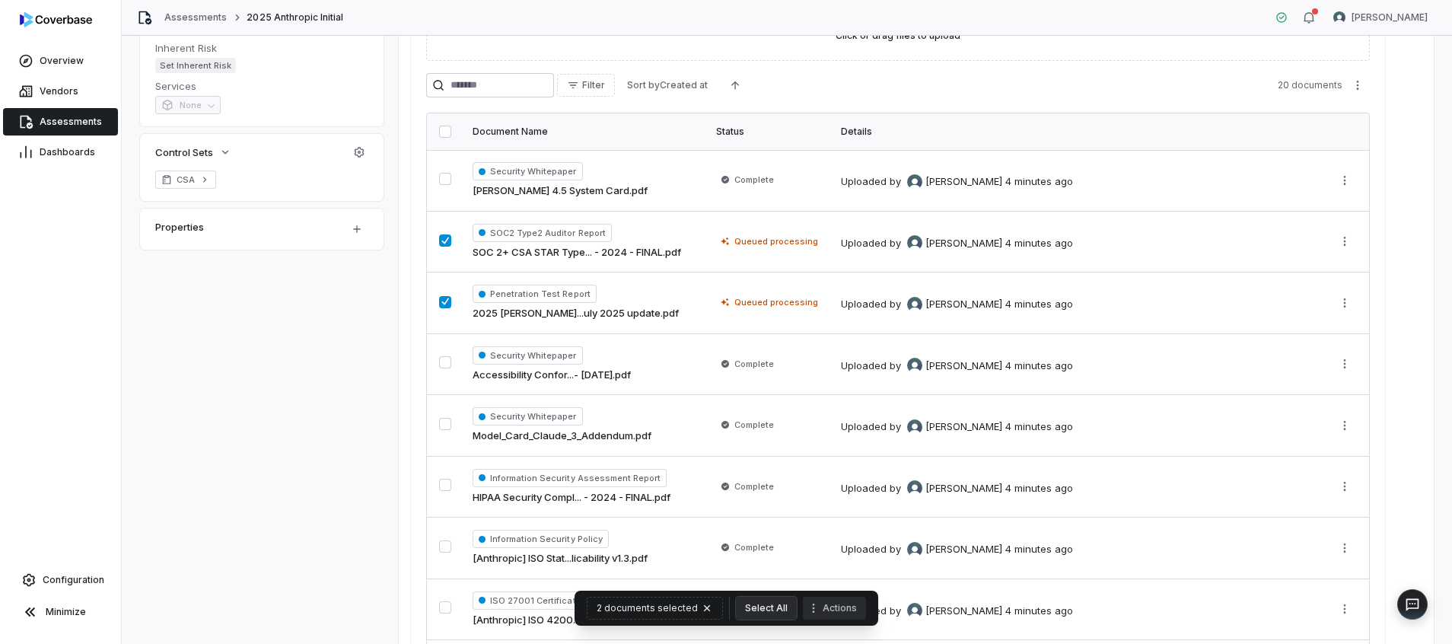
click at [850, 607] on button "Actions" at bounding box center [834, 608] width 63 height 23
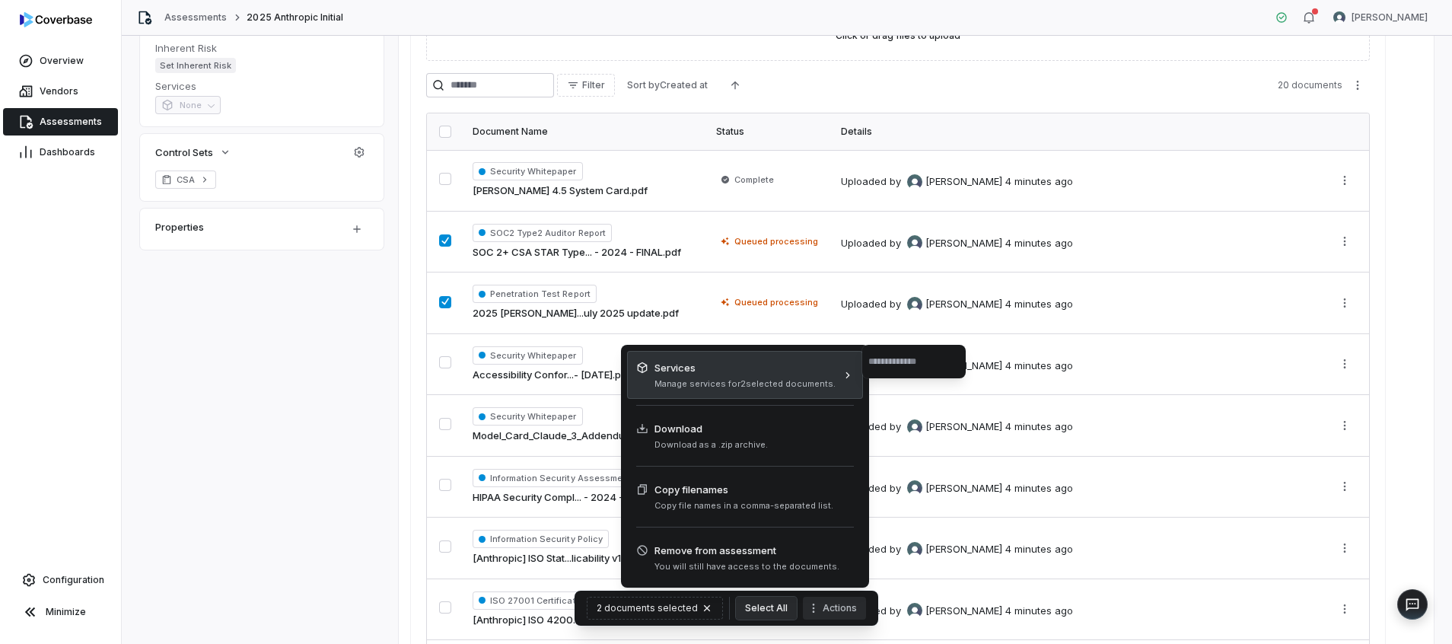
click at [818, 367] on span "Services" at bounding box center [745, 367] width 181 height 15
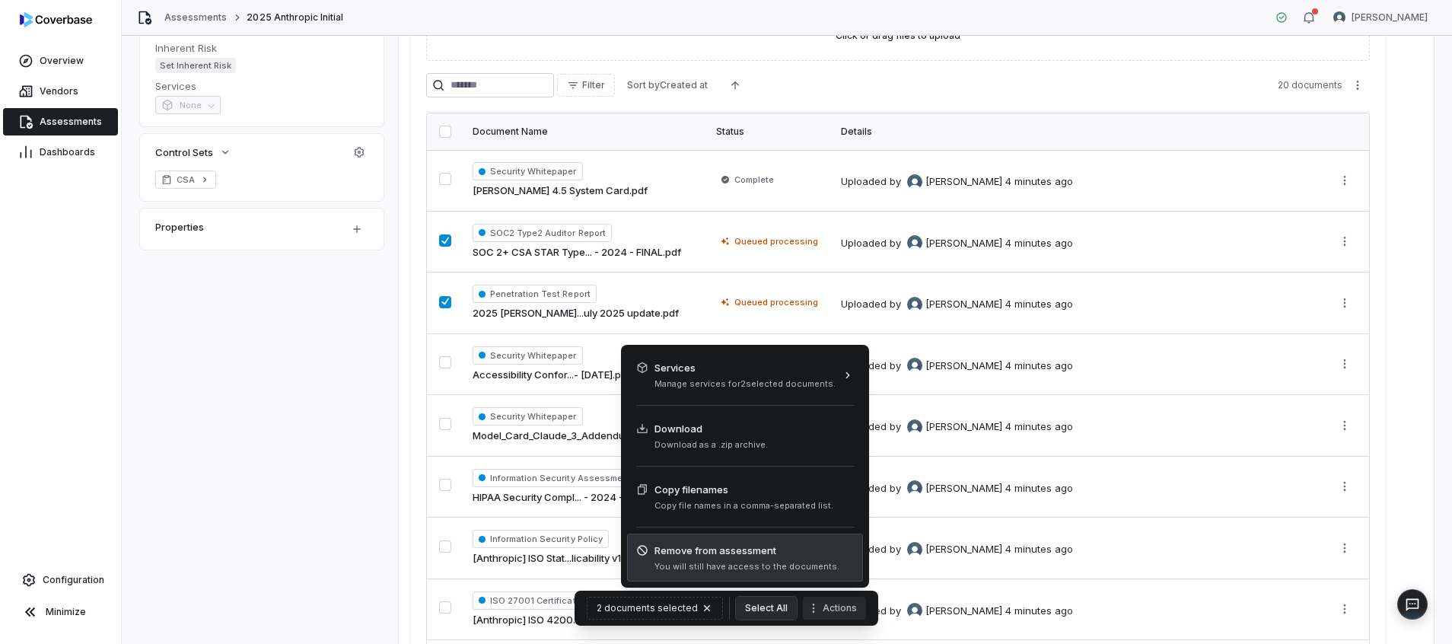
click at [798, 556] on span "Remove from assessment" at bounding box center [747, 550] width 185 height 15
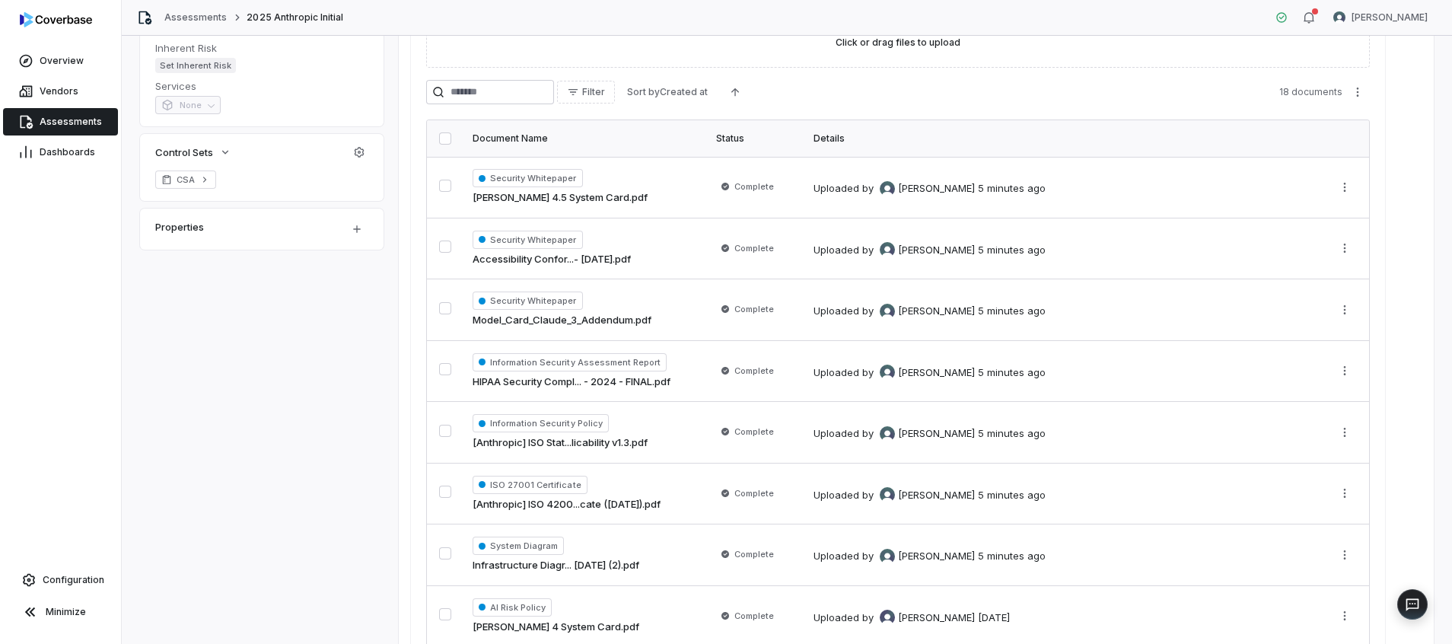
click at [384, 424] on div "Collecting Documents 18 documents uploaded - ready to analyze Start Assessment …" at bounding box center [787, 542] width 1294 height 1552
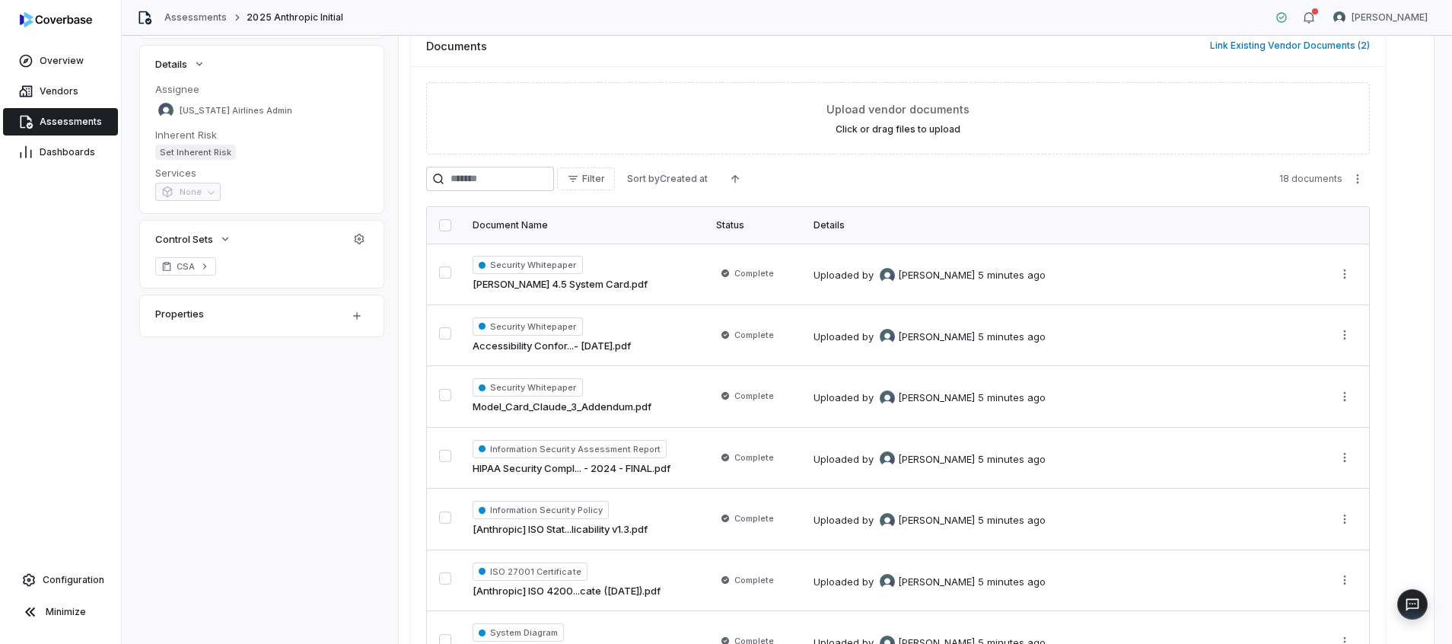
scroll to position [0, 0]
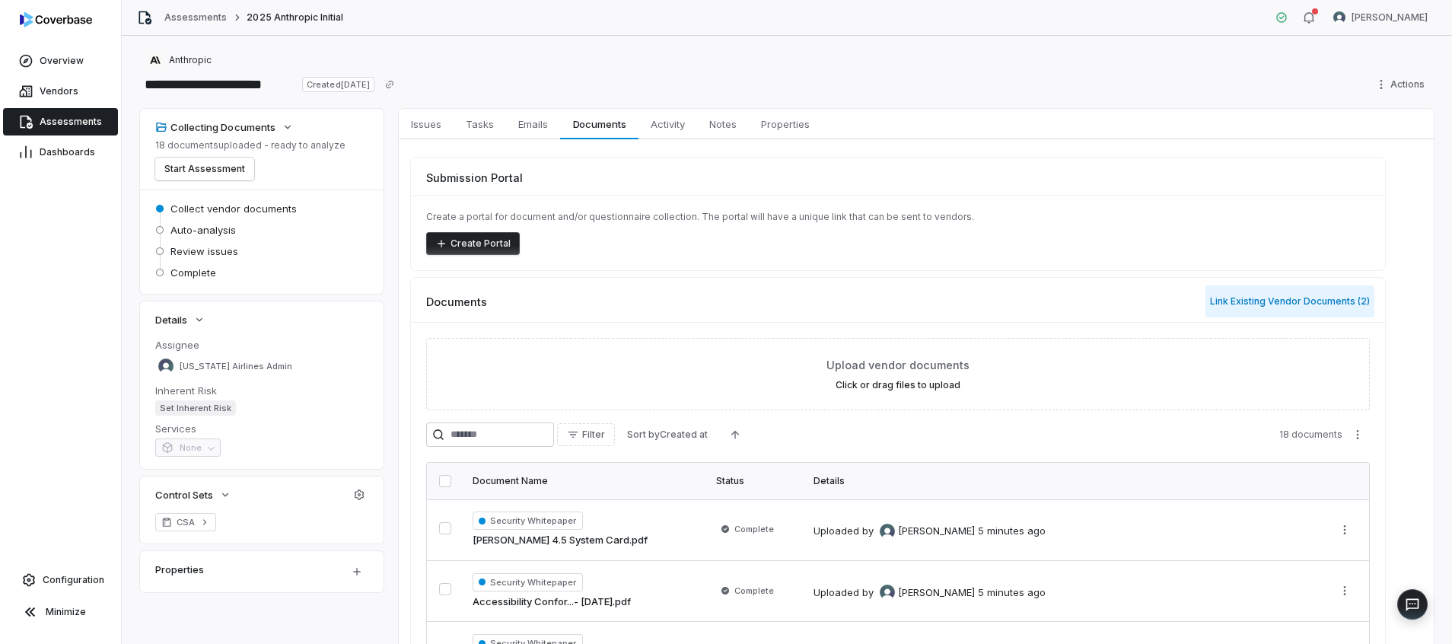
click at [1308, 317] on button "Link Existing Vendor Documents ( 2 )" at bounding box center [1290, 301] width 169 height 32
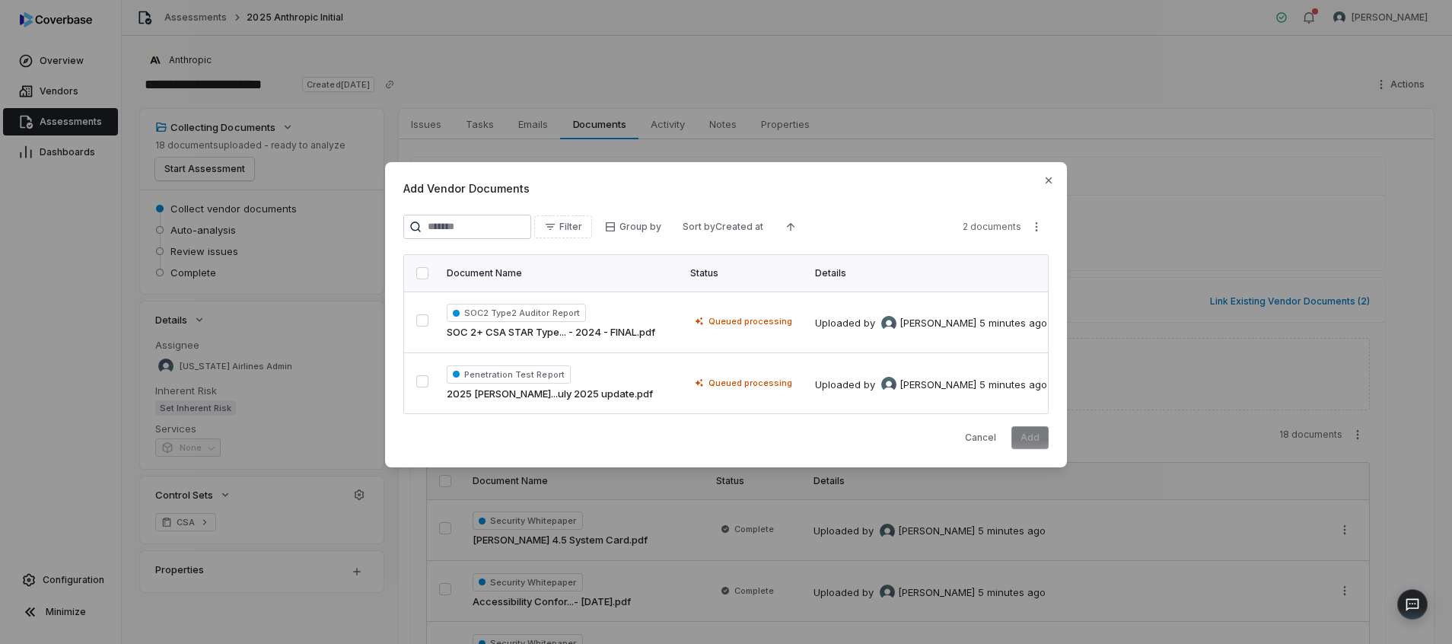
click at [1039, 183] on span "Add Vendor Documents" at bounding box center [725, 188] width 645 height 16
click at [1043, 180] on icon "button" at bounding box center [1049, 180] width 12 height 12
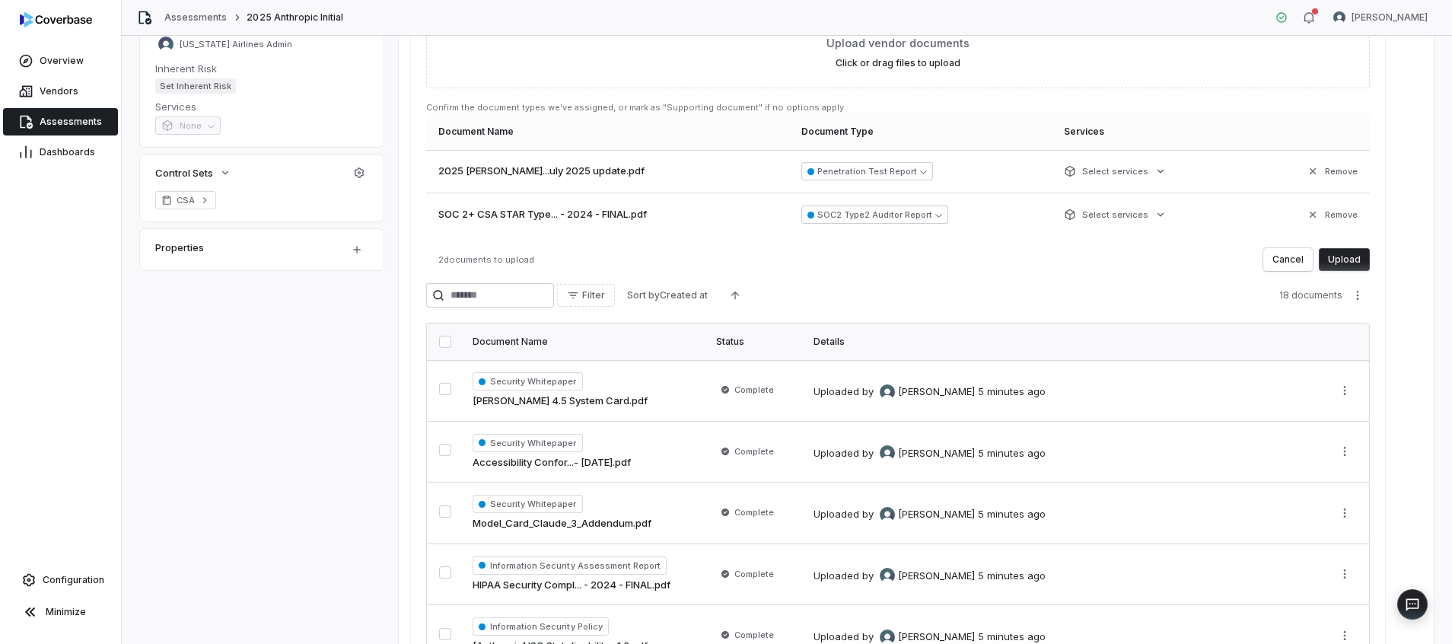
scroll to position [343, 0]
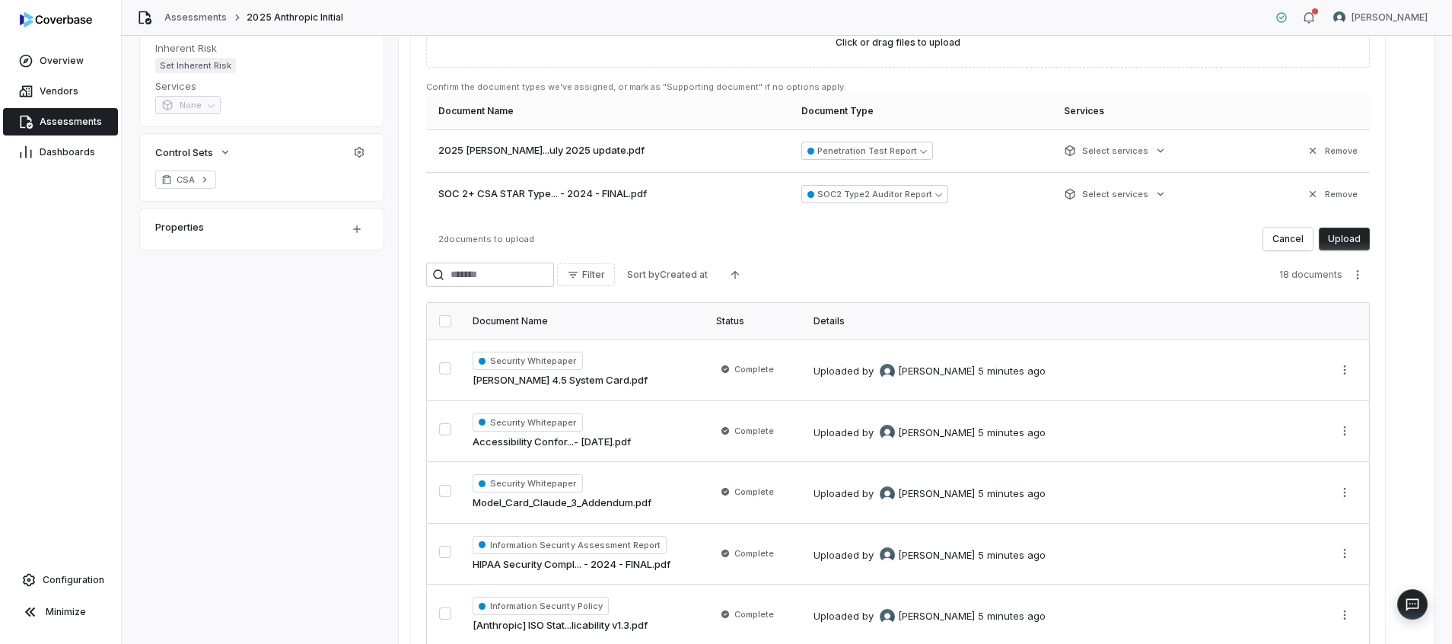
click at [1358, 241] on button "Upload" at bounding box center [1344, 239] width 51 height 23
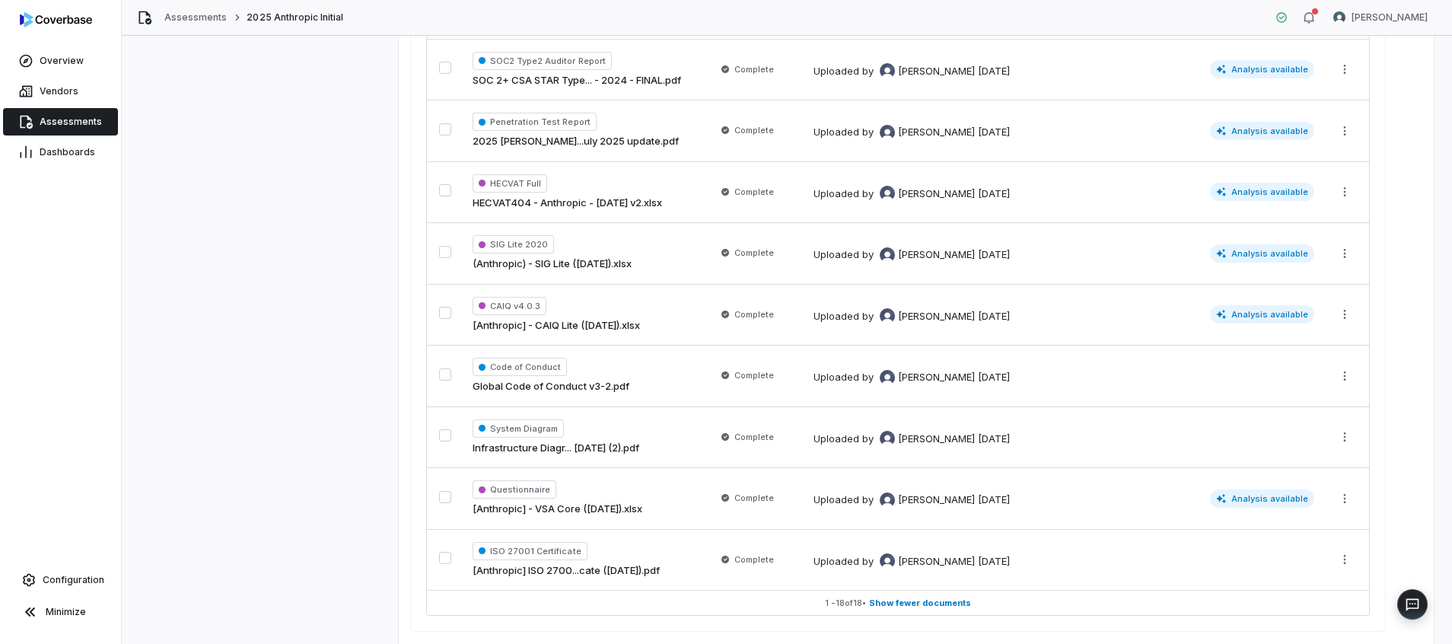
scroll to position [1028, 0]
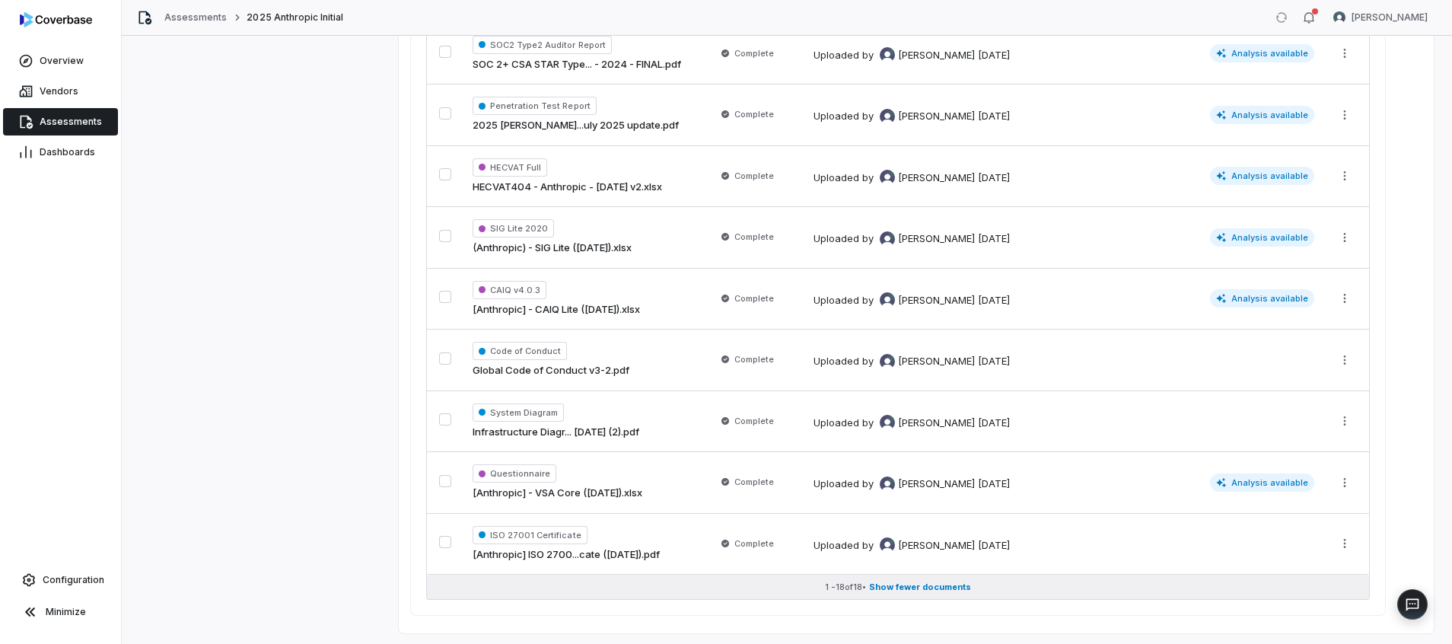
click at [907, 586] on span "Show fewer documents" at bounding box center [920, 587] width 102 height 11
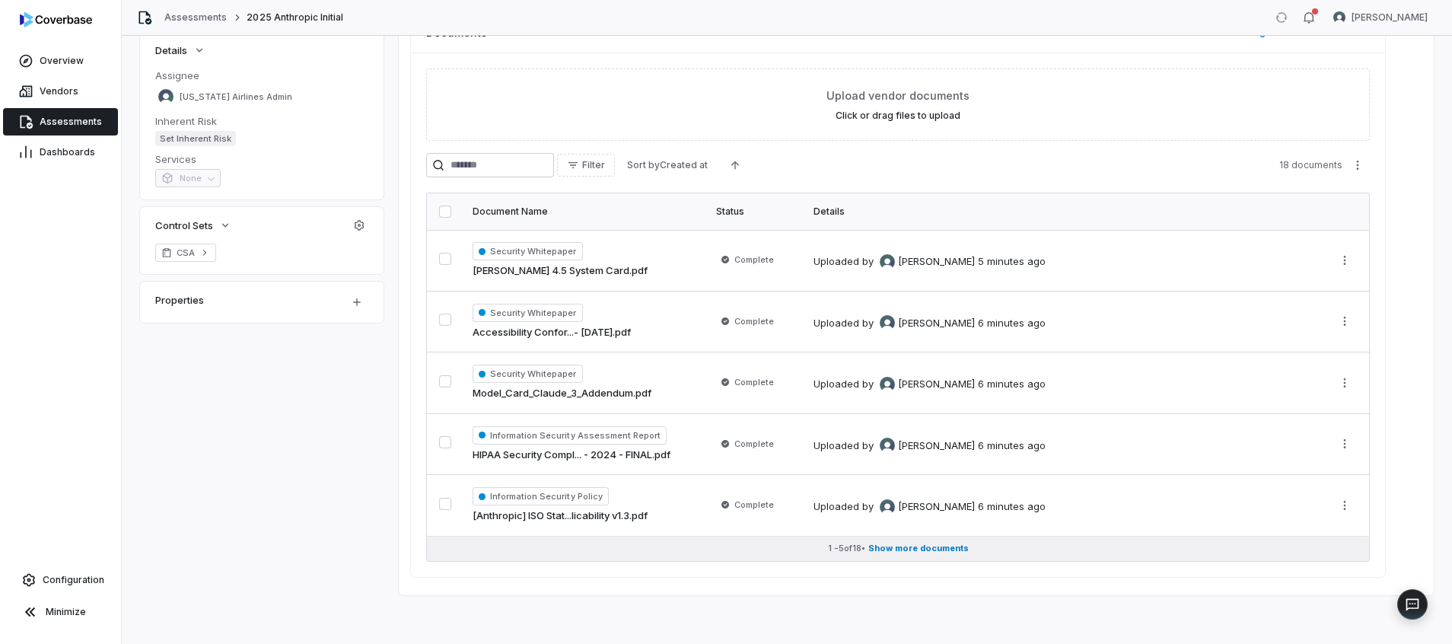
scroll to position [269, 0]
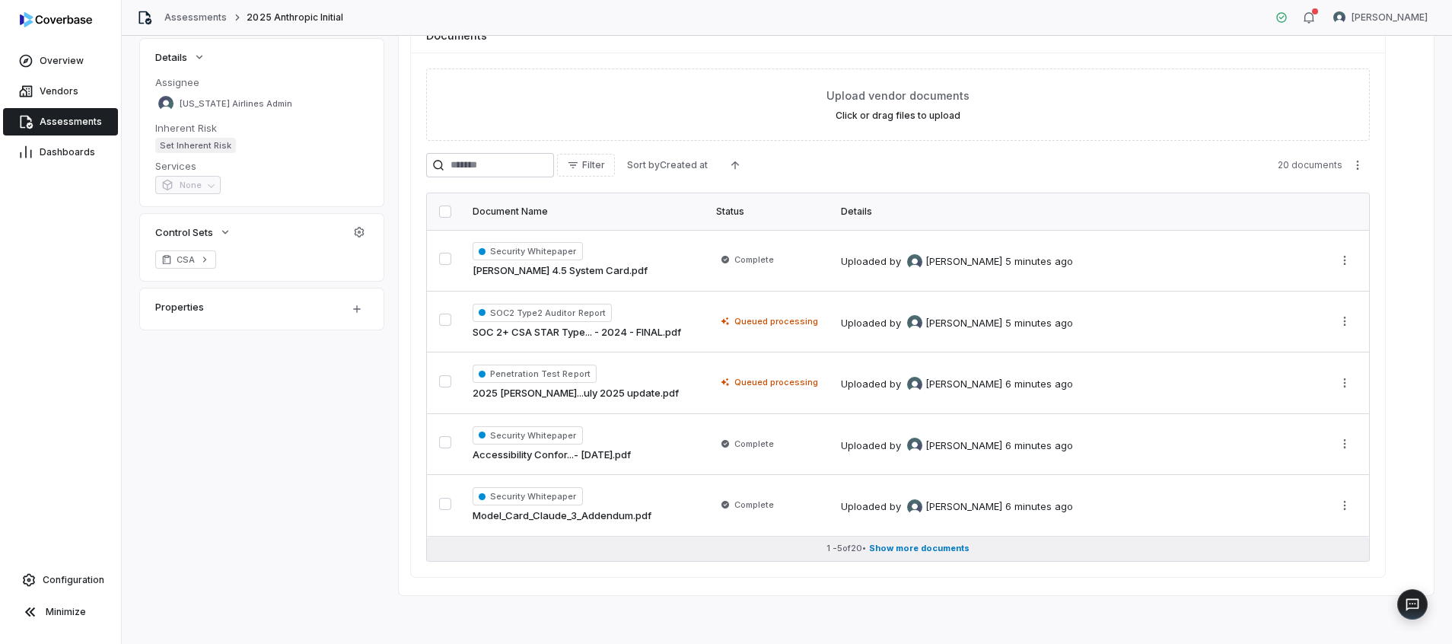
click at [929, 547] on span "Show more documents" at bounding box center [919, 548] width 100 height 11
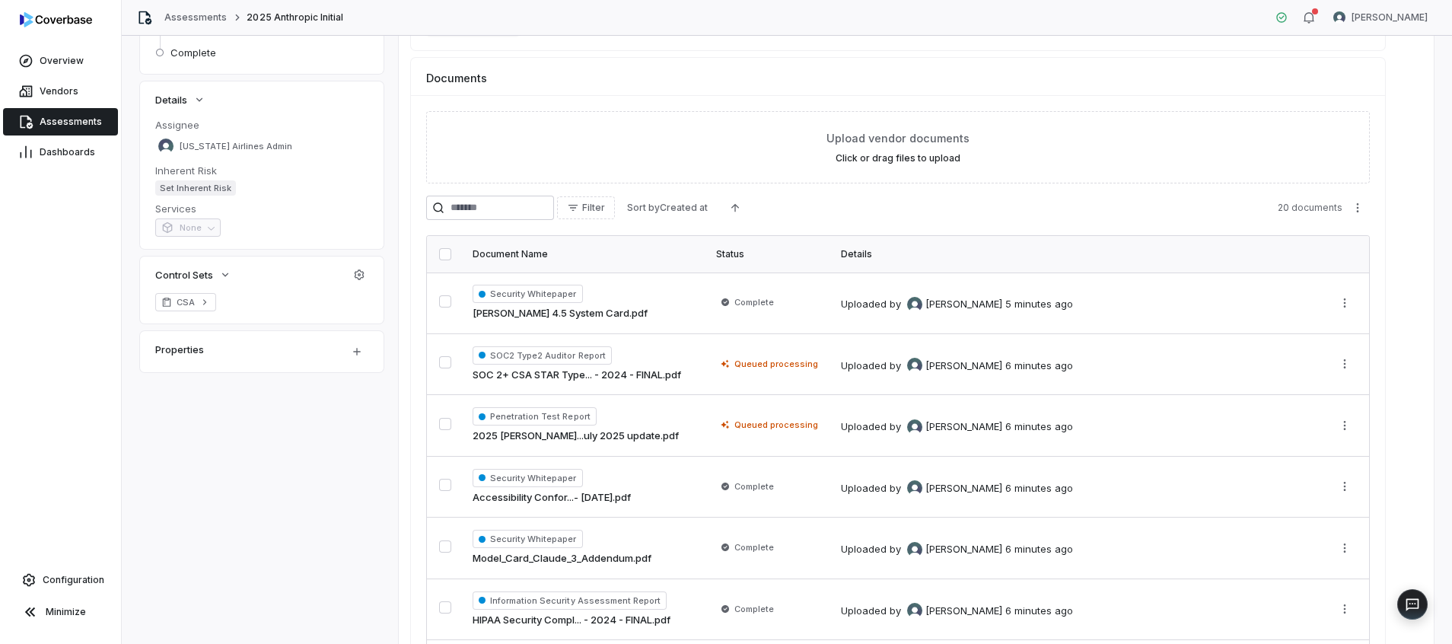
scroll to position [228, 0]
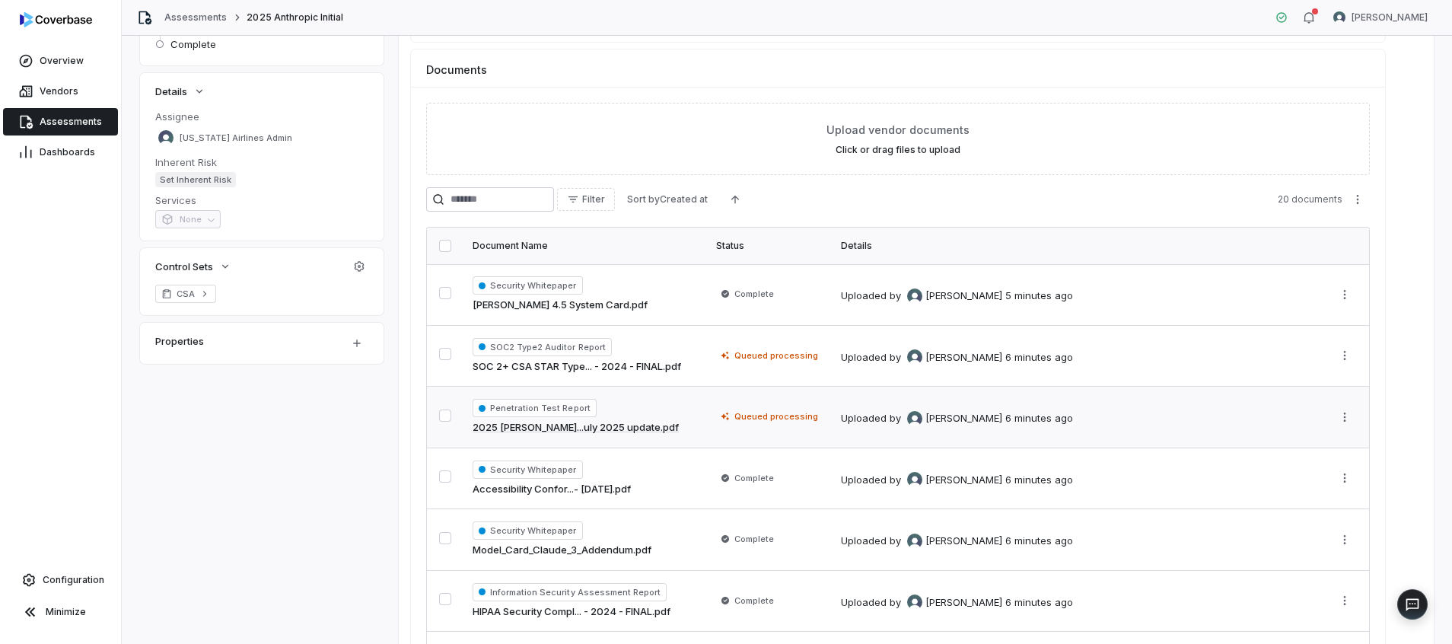
click at [773, 419] on span "Queued processing" at bounding box center [777, 416] width 84 height 12
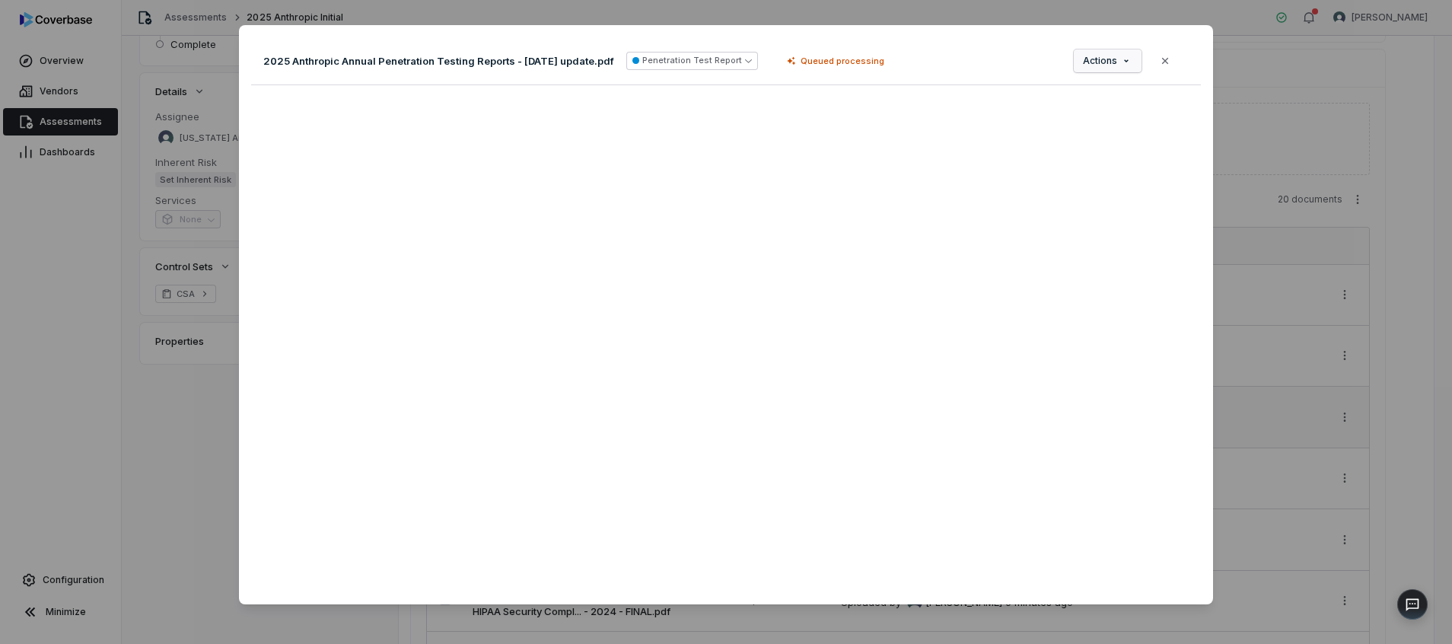
click at [1109, 62] on div "Document Preview 2025 Anthropic Annual Penetration Testing Reports - July 2025 …" at bounding box center [726, 322] width 1452 height 642
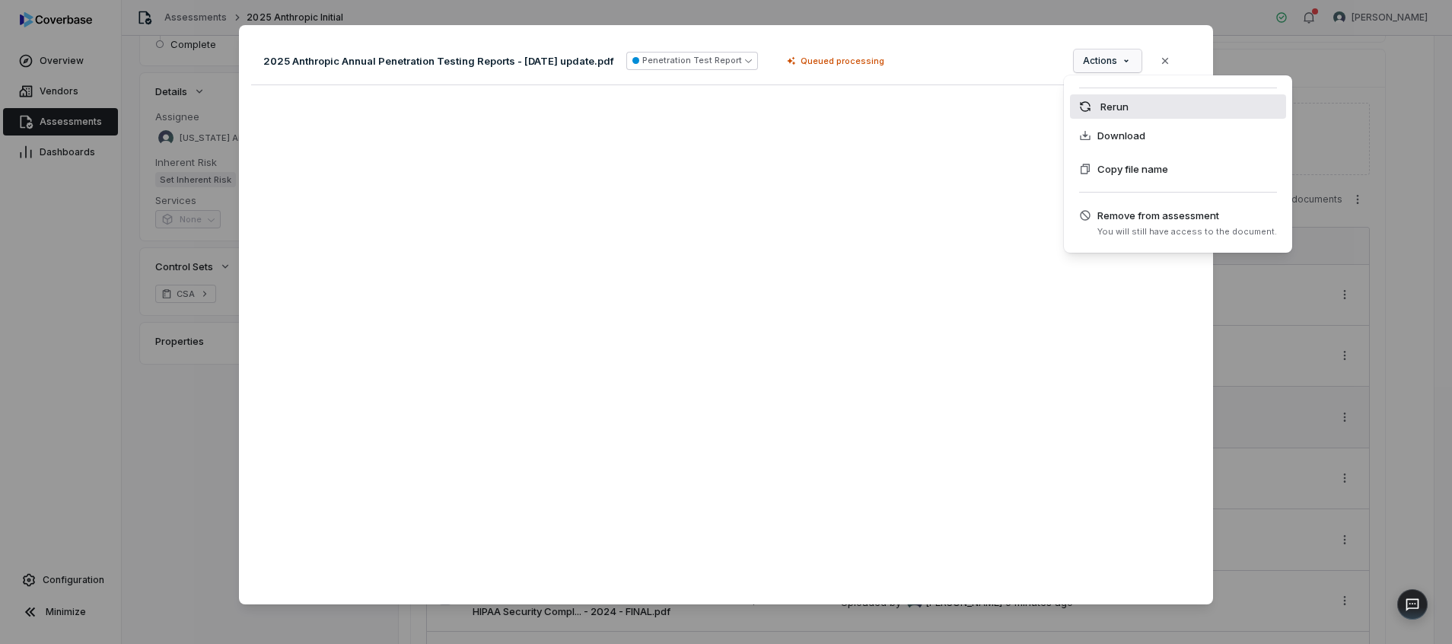
click at [1107, 105] on div "Rerun" at bounding box center [1178, 106] width 216 height 24
click at [1104, 53] on div "Document Preview 2025 Anthropic Annual Penetration Testing Reports - July 2025 …" at bounding box center [726, 322] width 1452 height 642
click at [1098, 108] on div "Rerun" at bounding box center [1178, 106] width 216 height 24
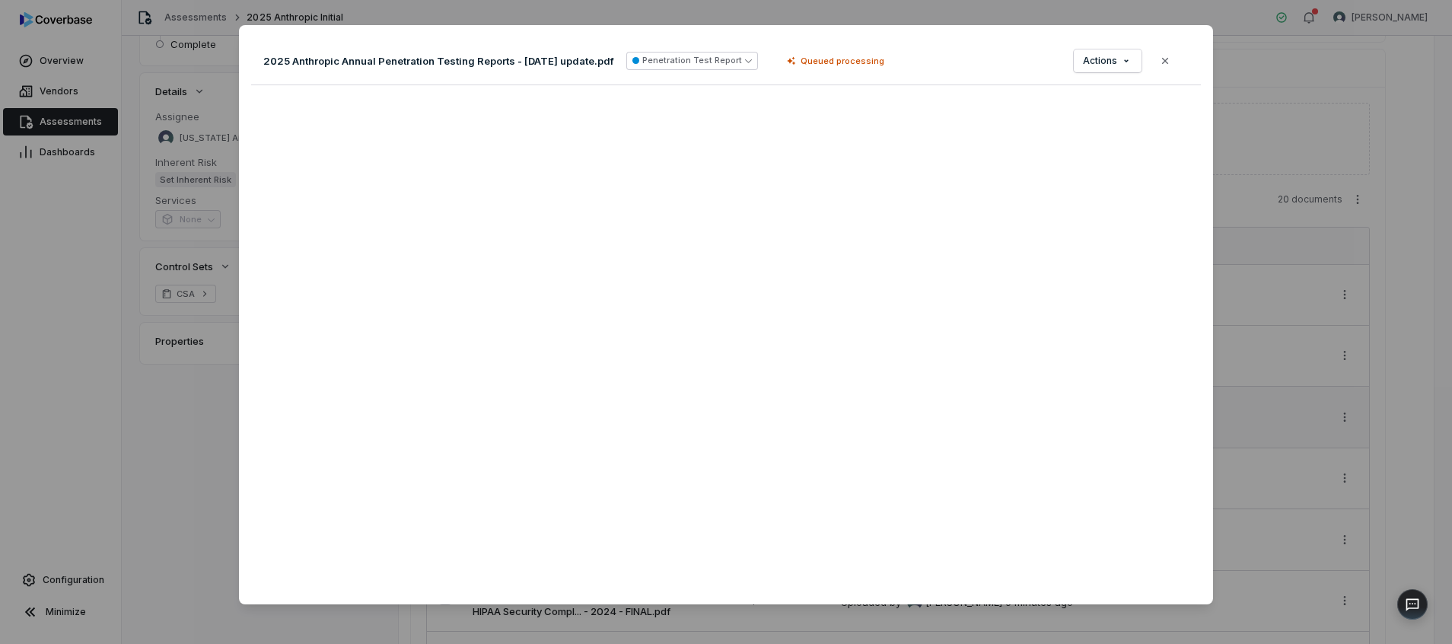
click at [1171, 61] on div "2025 Anthropic Annual Penetration Testing Reports - July 2025 update.pdf Penetr…" at bounding box center [726, 61] width 950 height 48
click at [1166, 62] on button "Close" at bounding box center [1165, 61] width 32 height 32
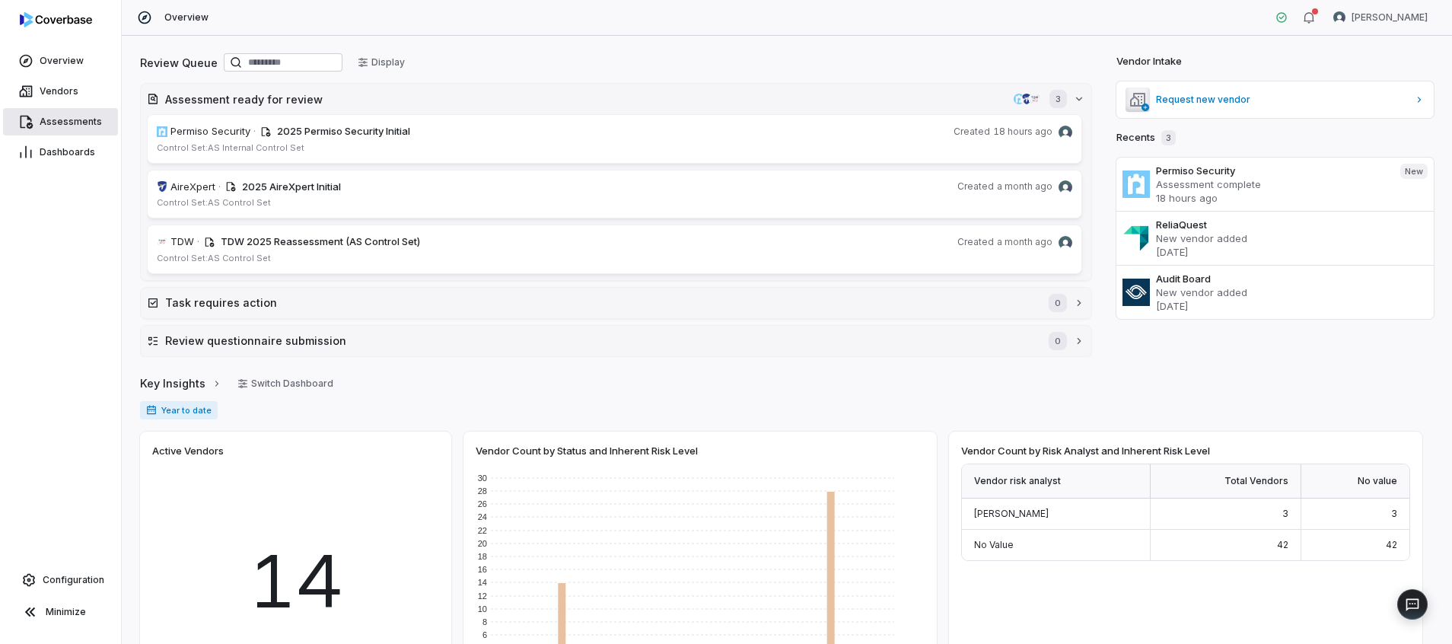
drag, startPoint x: 56, startPoint y: 119, endPoint x: 70, endPoint y: 121, distance: 14.6
click at [56, 119] on span "Assessments" at bounding box center [71, 122] width 62 height 12
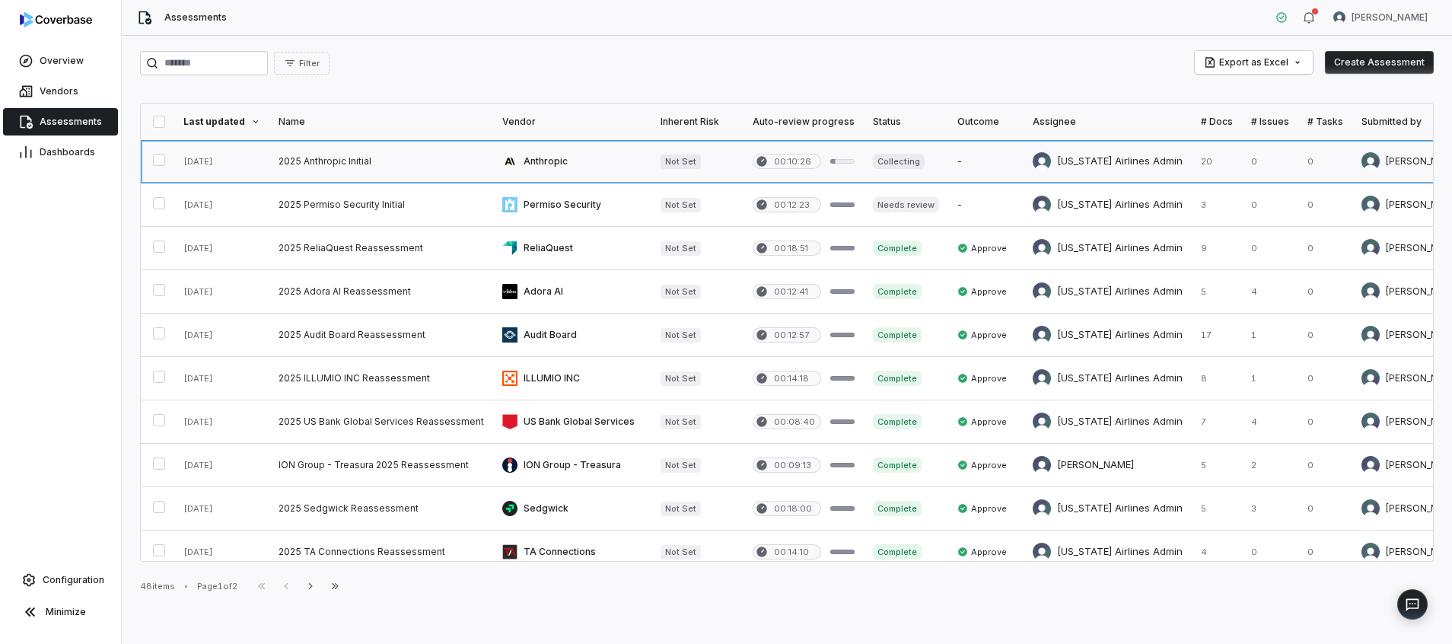
click at [548, 164] on link at bounding box center [572, 161] width 158 height 43
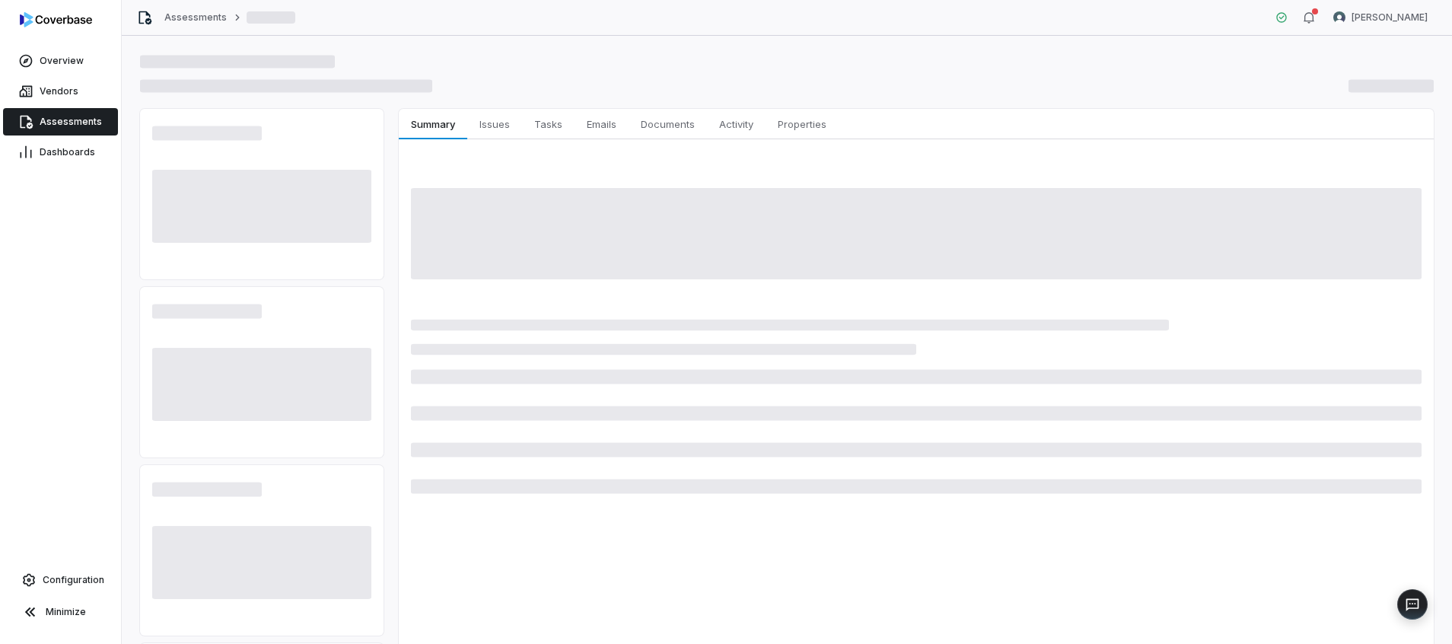
click at [53, 127] on span "Assessments" at bounding box center [71, 122] width 62 height 12
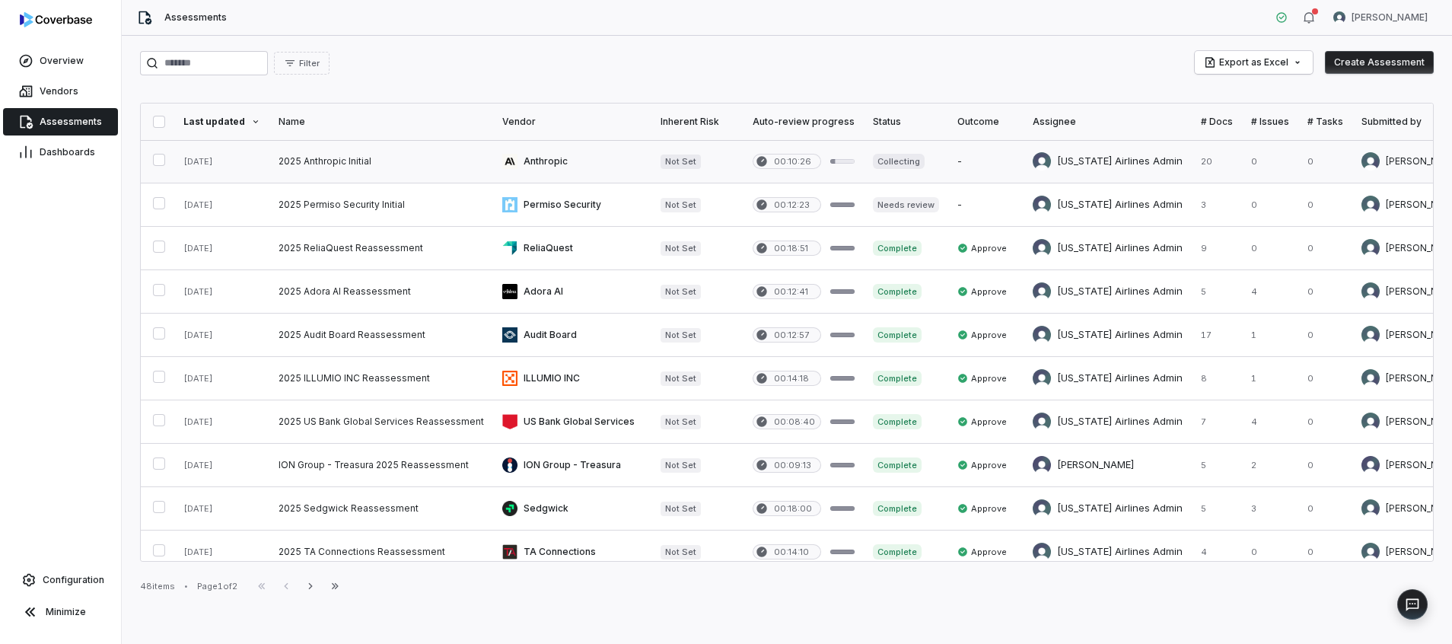
click at [550, 167] on link at bounding box center [572, 161] width 158 height 43
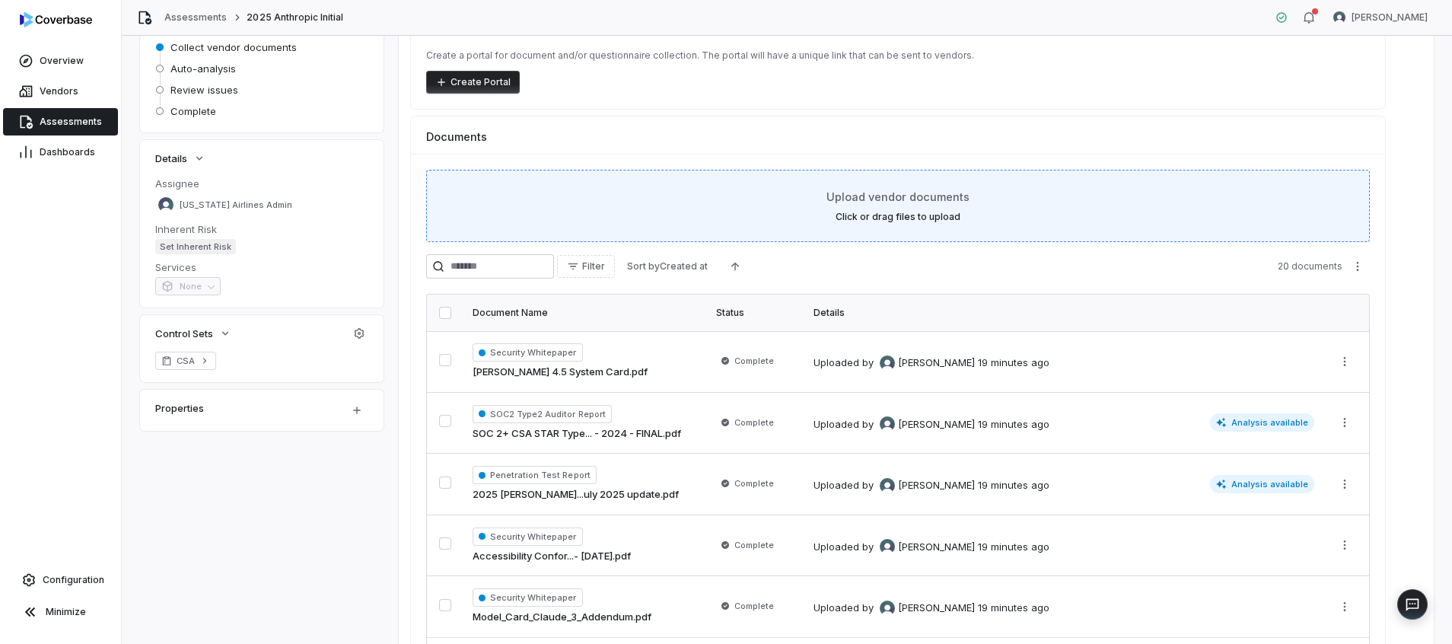
scroll to position [263, 0]
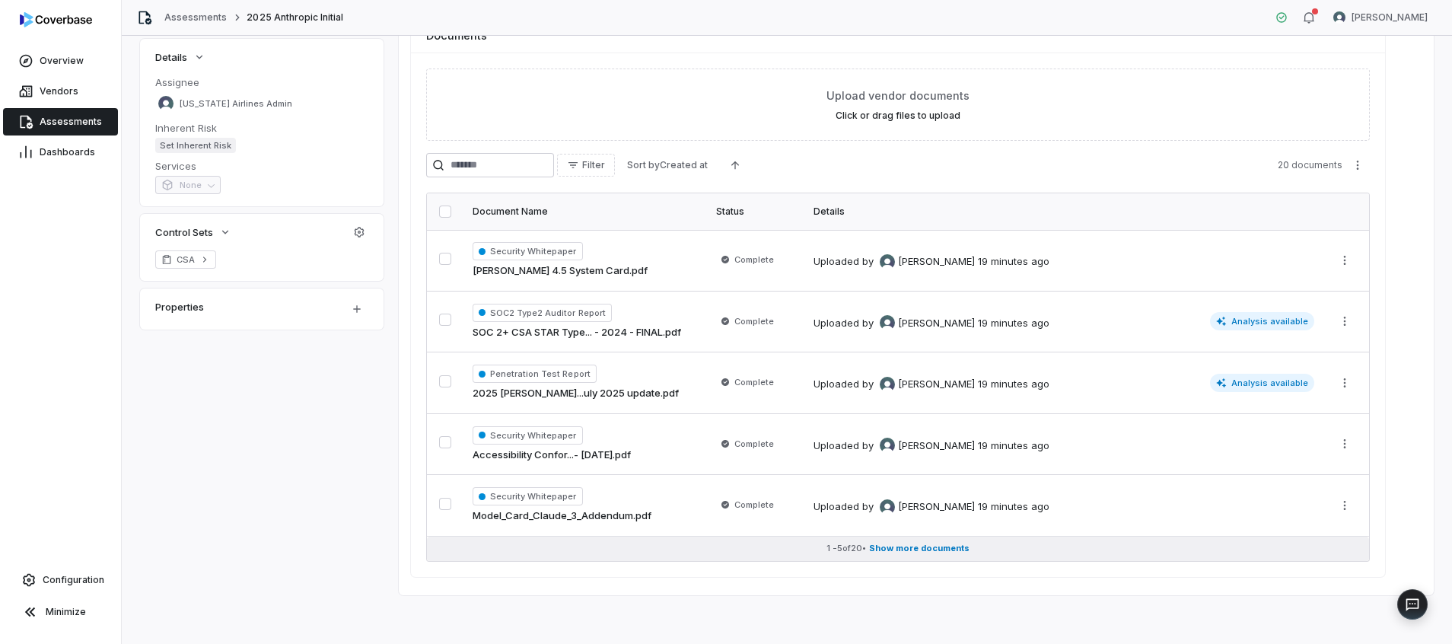
click at [898, 547] on span "Show more documents" at bounding box center [919, 548] width 100 height 11
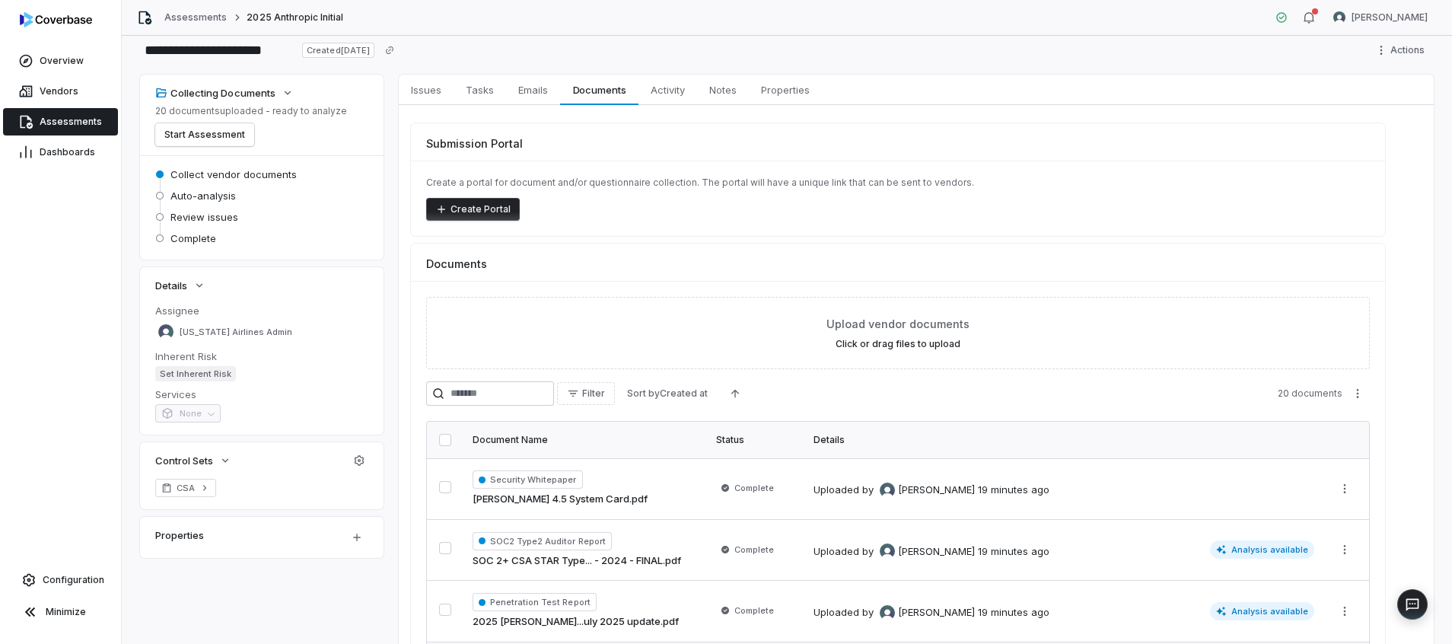
scroll to position [0, 0]
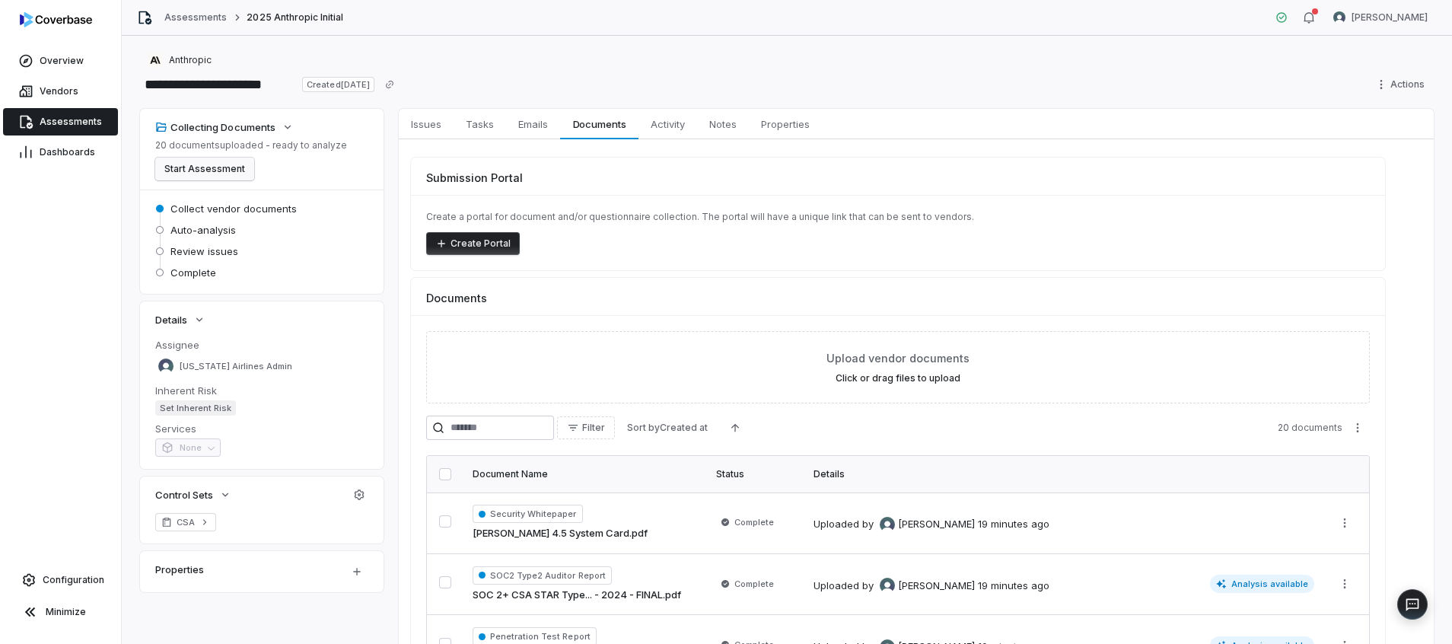
click at [225, 168] on button "Start Assessment" at bounding box center [204, 169] width 99 height 23
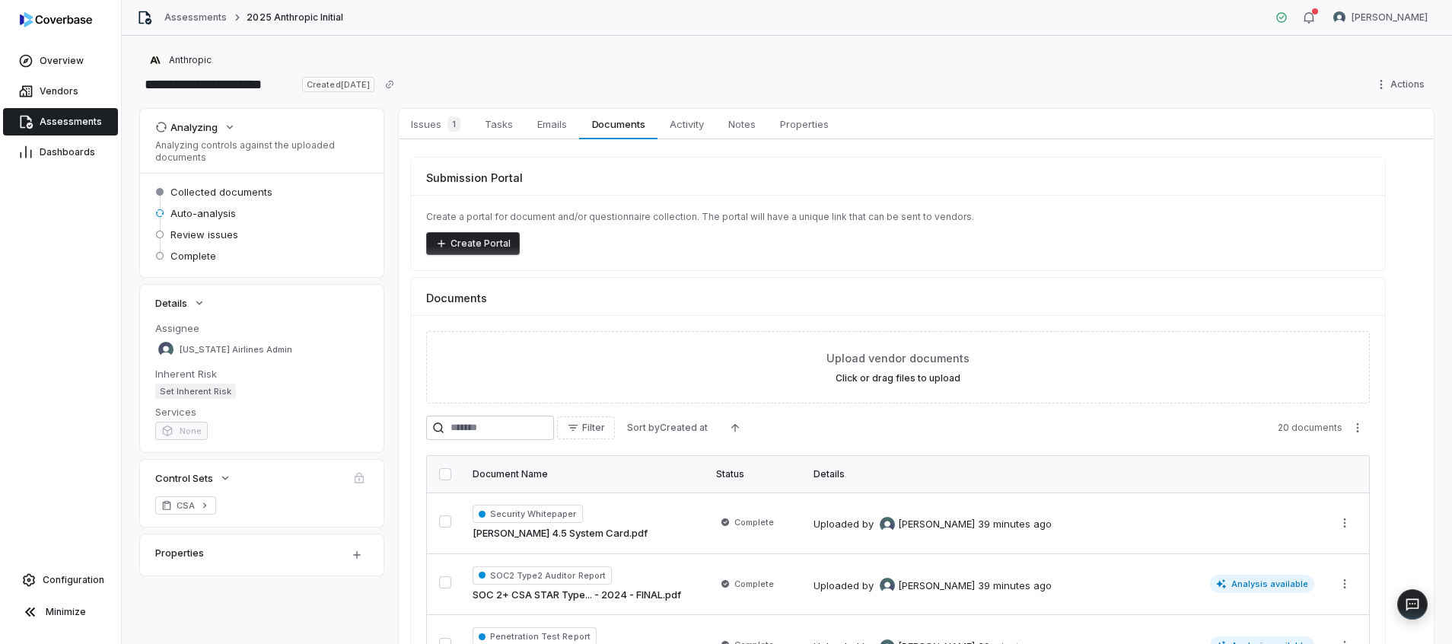
click at [59, 119] on span "Assessments" at bounding box center [71, 122] width 62 height 12
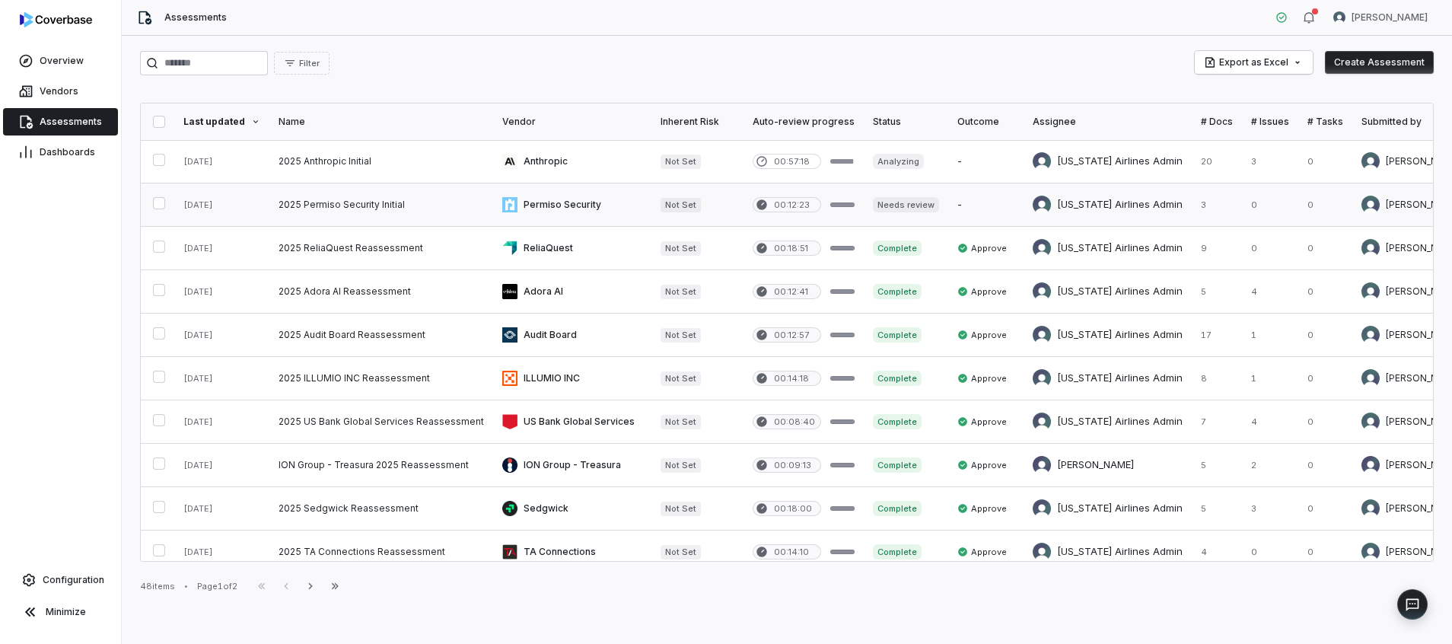
click at [340, 196] on link at bounding box center [381, 204] width 224 height 43
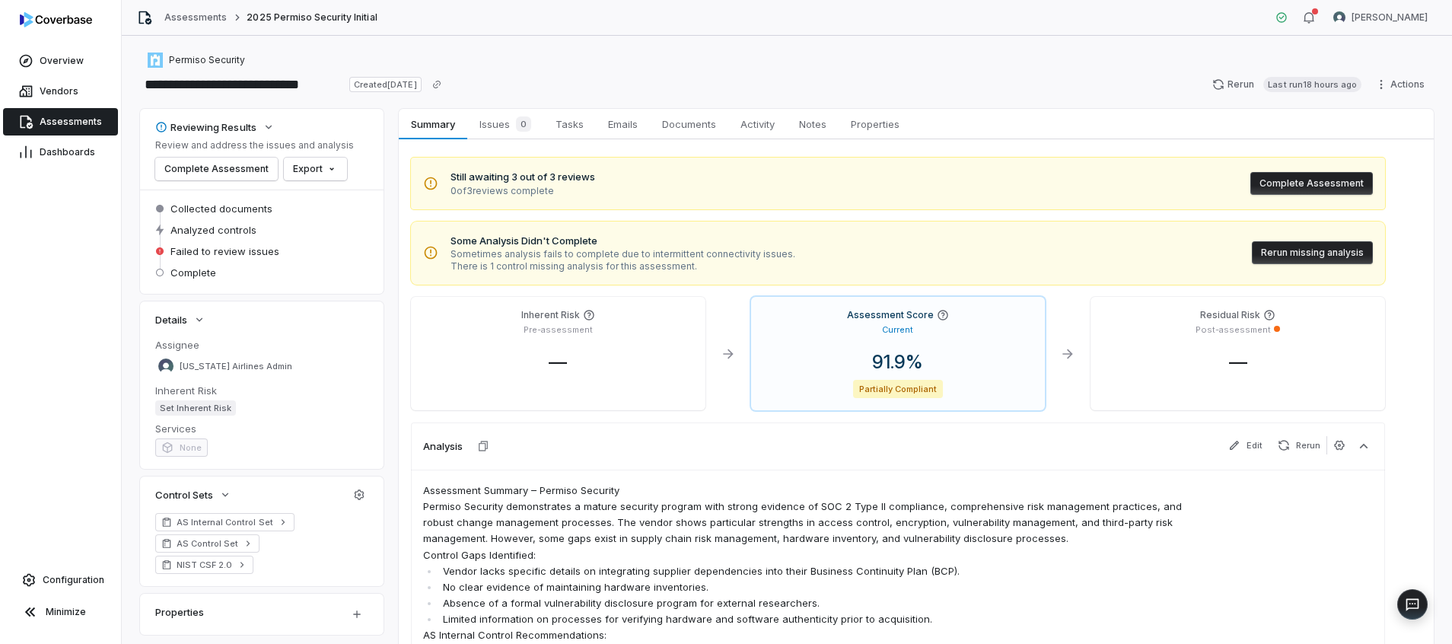
click at [1306, 249] on button "Rerun missing analysis" at bounding box center [1312, 252] width 121 height 23
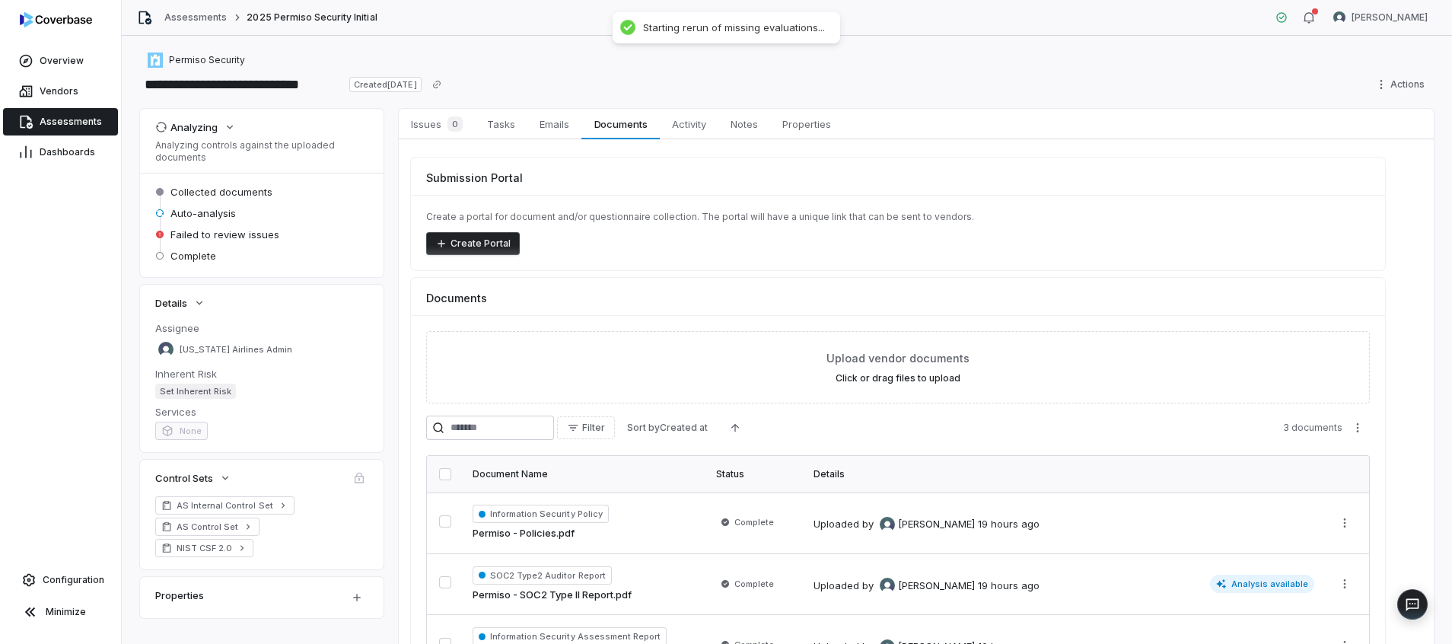
click at [62, 118] on span "Assessments" at bounding box center [71, 122] width 62 height 12
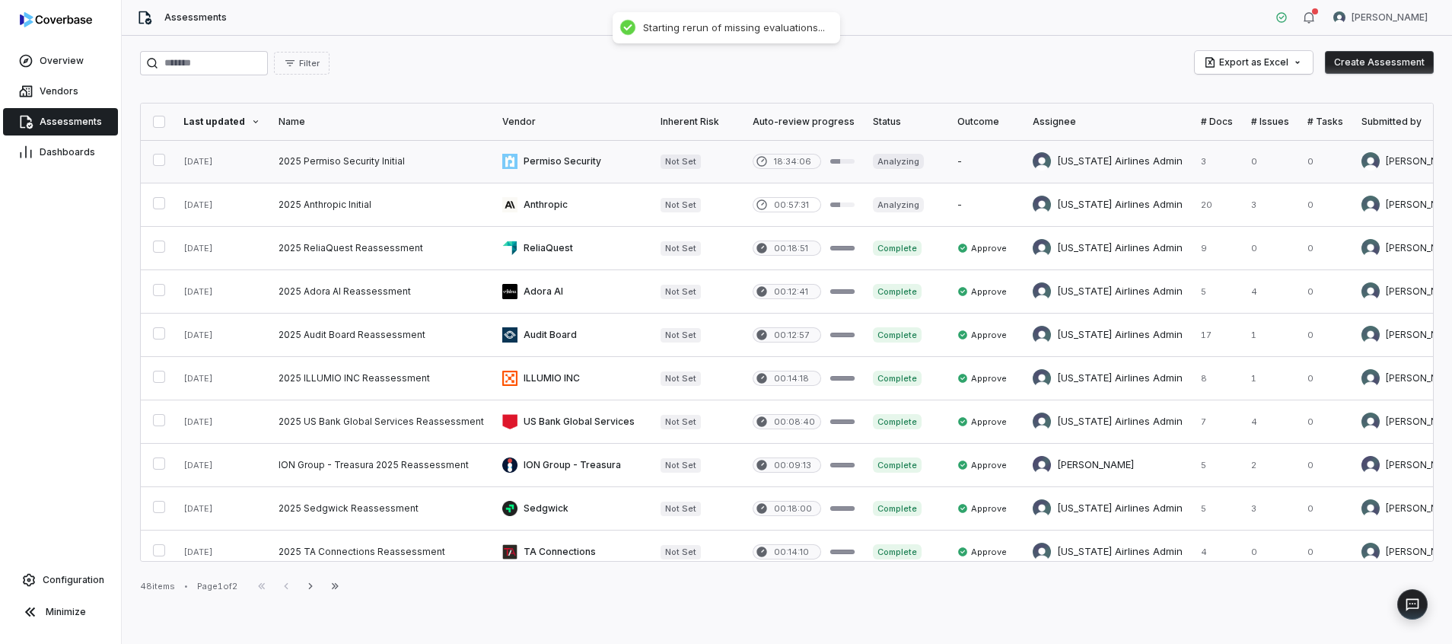
click at [576, 168] on link at bounding box center [572, 161] width 158 height 43
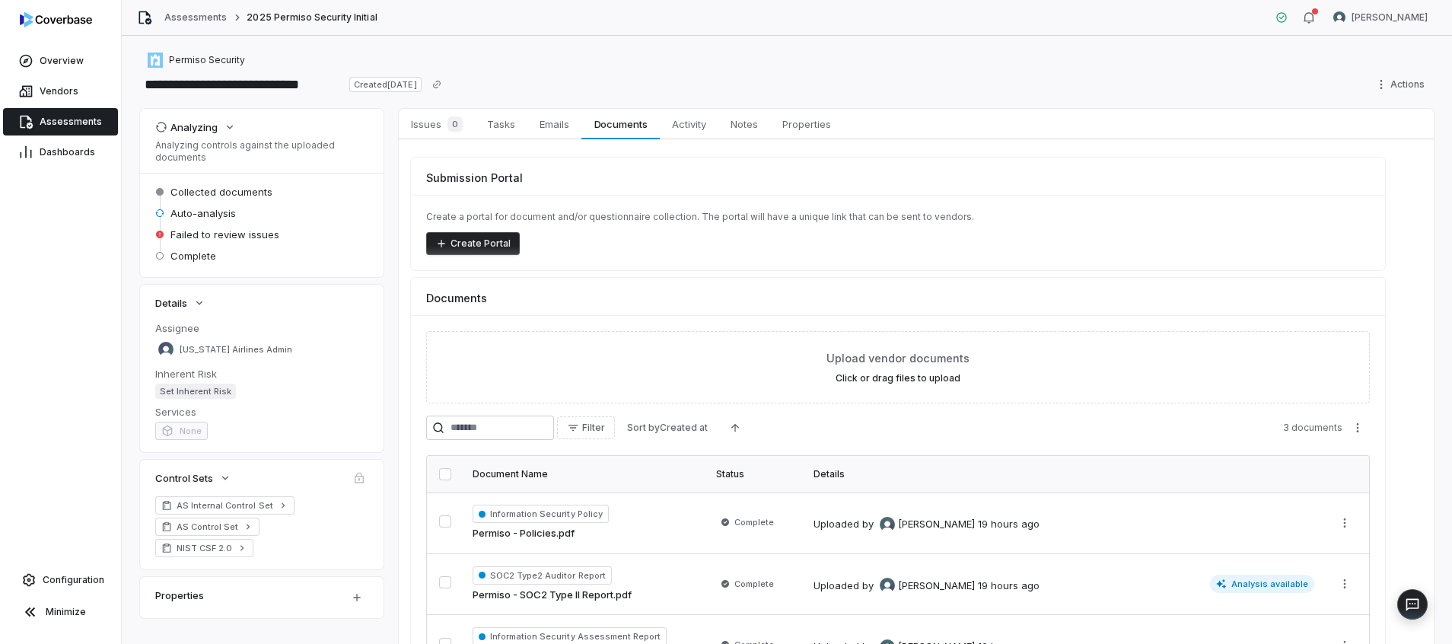
click at [62, 125] on span "Assessments" at bounding box center [71, 122] width 62 height 12
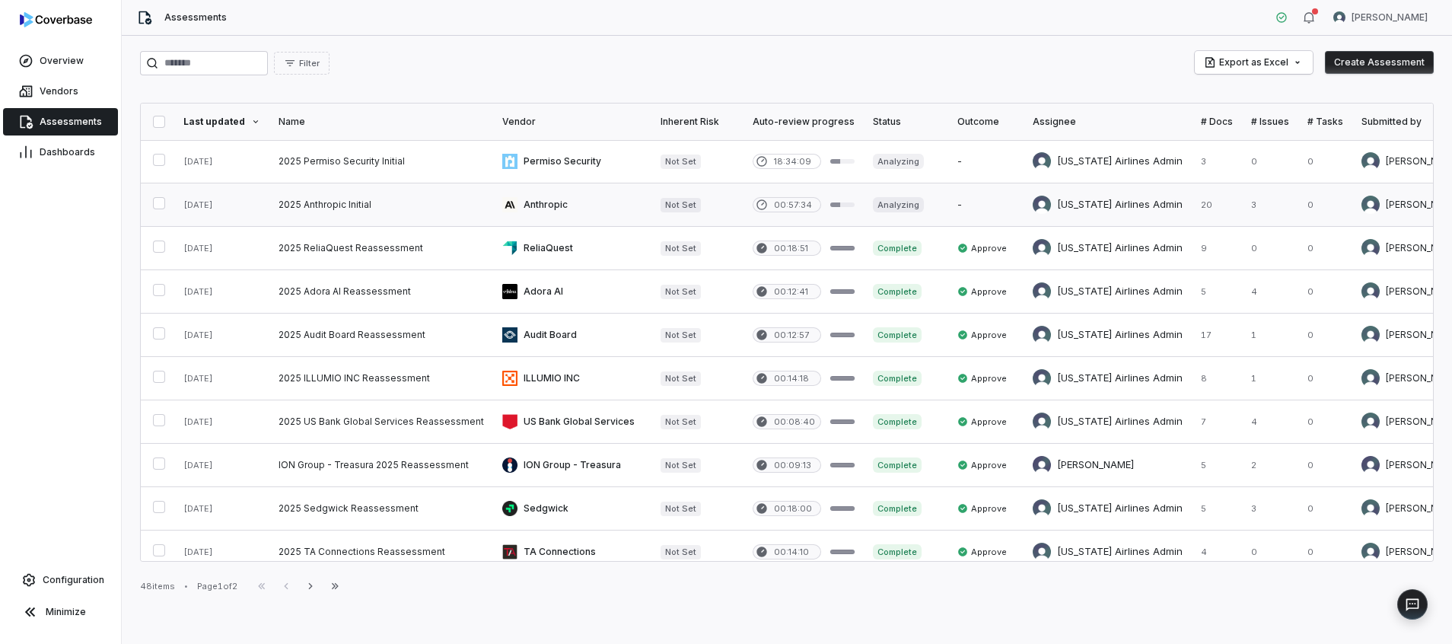
click at [897, 214] on link at bounding box center [906, 204] width 84 height 43
